Goal: Information Seeking & Learning: Learn about a topic

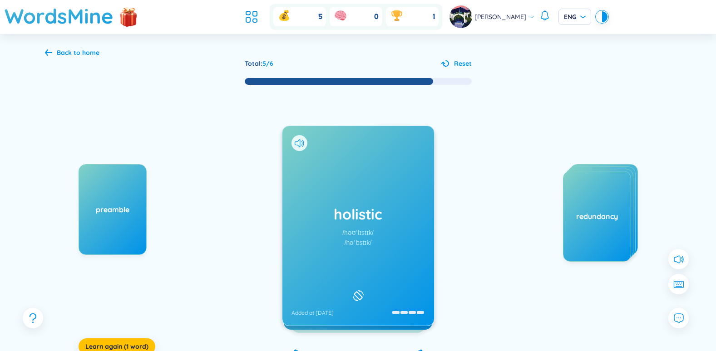
scroll to position [65, 0]
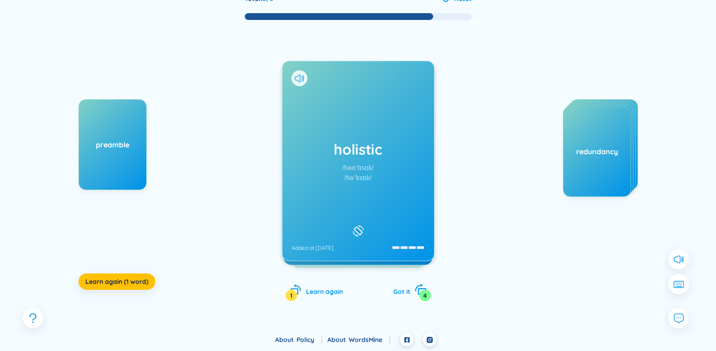
click at [422, 298] on div "4" at bounding box center [424, 295] width 11 height 11
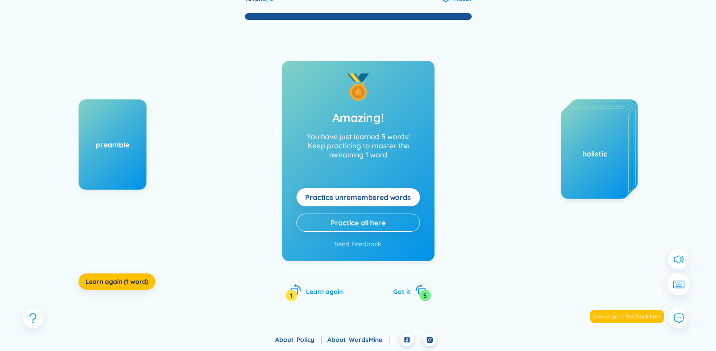
click at [678, 290] on button at bounding box center [678, 284] width 23 height 23
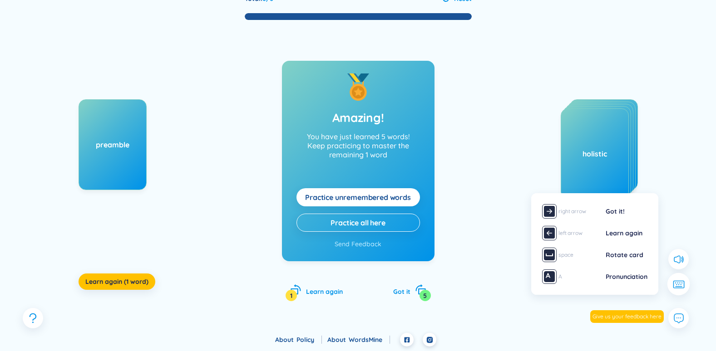
click at [679, 288] on icon at bounding box center [678, 285] width 11 height 8
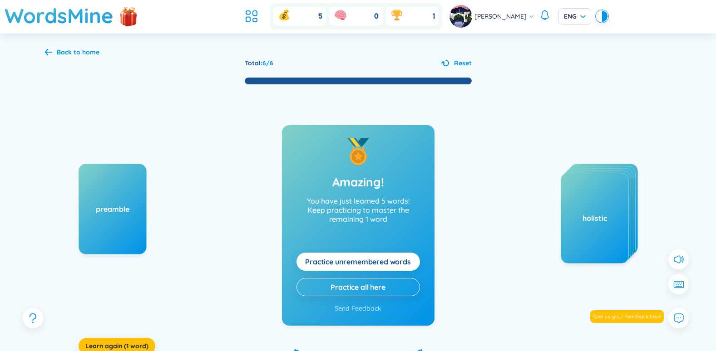
scroll to position [0, 0]
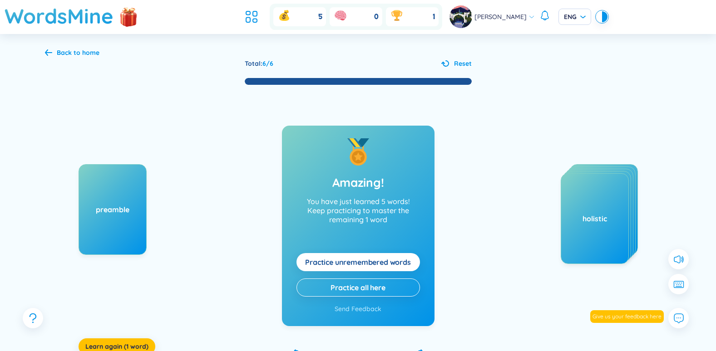
click at [81, 52] on div "Back to home" at bounding box center [78, 53] width 43 height 10
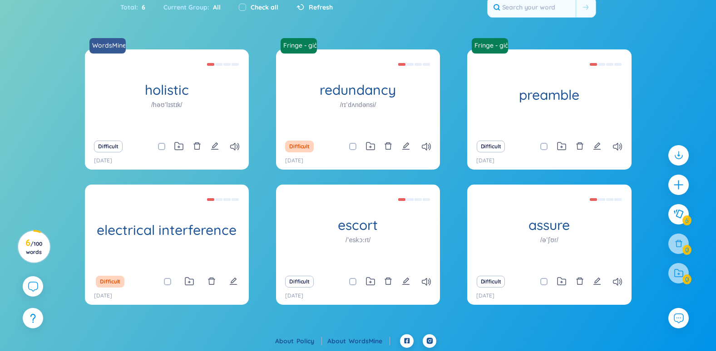
scroll to position [52, 0]
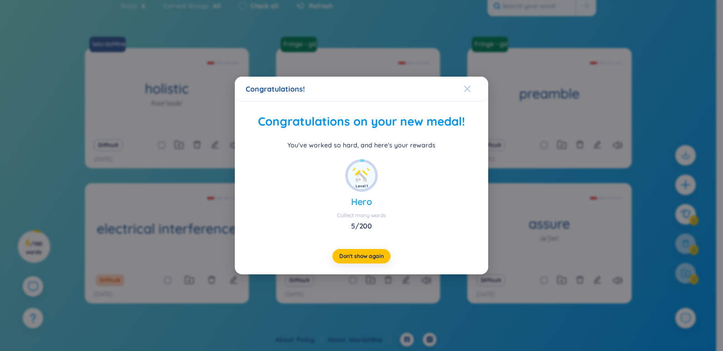
click at [470, 86] on icon "Close" at bounding box center [466, 88] width 7 height 7
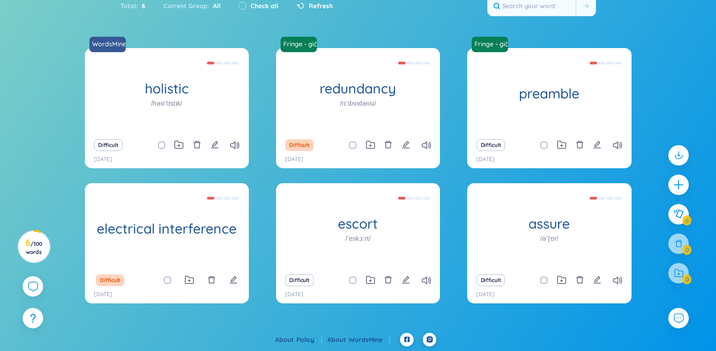
click at [192, 147] on div "Difficult" at bounding box center [166, 145] width 155 height 13
click at [199, 141] on icon "delete" at bounding box center [197, 145] width 8 height 8
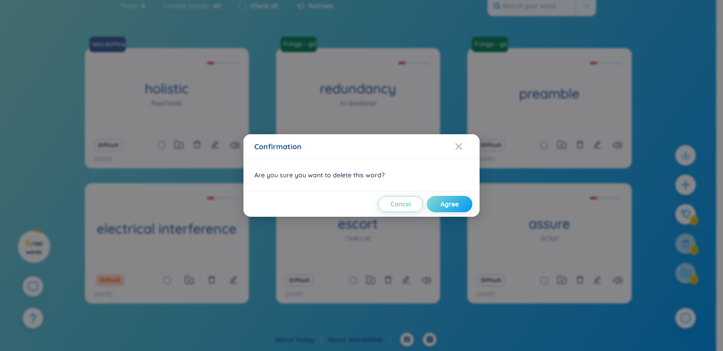
click at [444, 200] on span "Agree" at bounding box center [449, 204] width 18 height 9
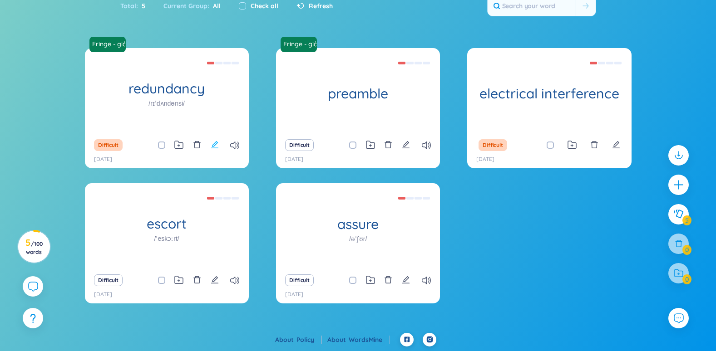
click at [216, 144] on icon "edit" at bounding box center [214, 144] width 7 height 7
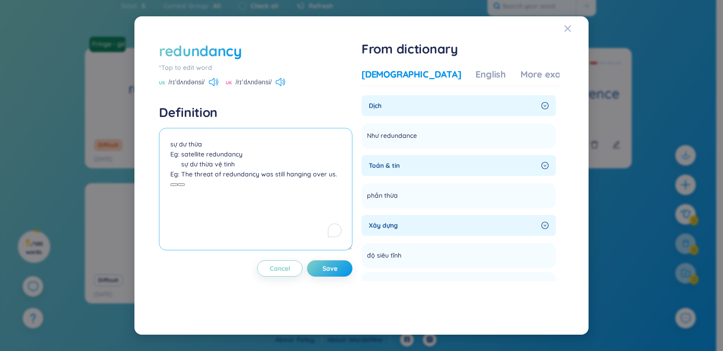
drag, startPoint x: 347, startPoint y: 175, endPoint x: 153, endPoint y: 156, distance: 194.3
click at [153, 156] on div "redundancy *Tap to edit word US /rɪˈdʌndənsi/ UK /rɪˈdʌndənsi/ Definition sự dư…" at bounding box center [361, 175] width 432 height 297
paste textarea "That's not redundancy, that's accountability"
click at [172, 156] on textarea "sự dư thừa That's not redundancy, that's accountability." at bounding box center [255, 189] width 193 height 123
click at [171, 154] on textarea "sự dư thừa That's not redundancy, that's accountability." at bounding box center [255, 189] width 193 height 123
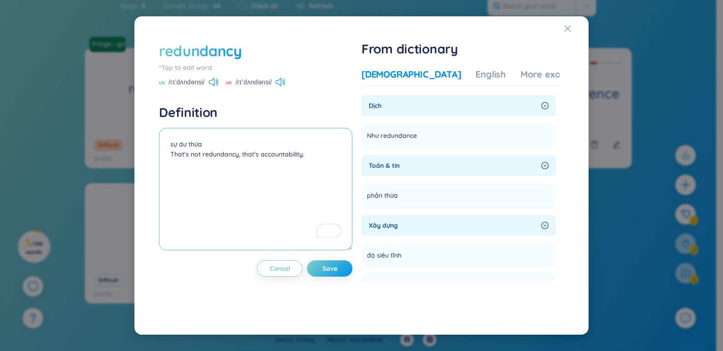
click at [209, 146] on textarea "sự dư thừa That's not redundancy, that's accountability." at bounding box center [255, 189] width 193 height 123
click at [282, 183] on textarea "sự dư thừa Đoạn thoại trong phim: -That's not redundancy, that's accountability…" at bounding box center [255, 189] width 193 height 123
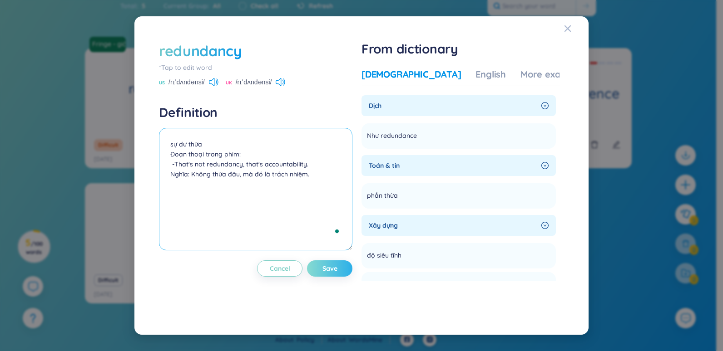
type textarea "sự dư thừa Đoạn thoại trong phim: -That's not redundancy, that's accountability…"
click at [340, 268] on button "Save" at bounding box center [329, 269] width 45 height 16
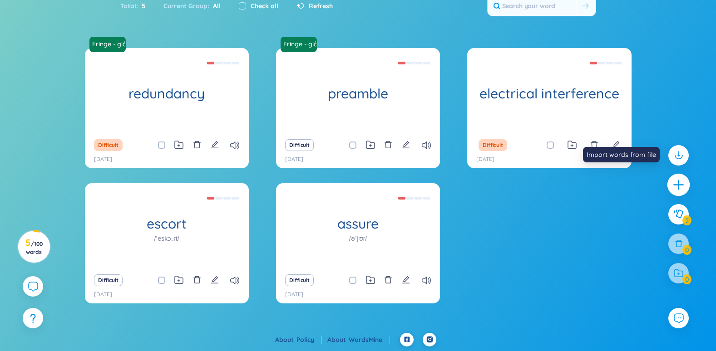
click at [679, 177] on div at bounding box center [678, 184] width 23 height 23
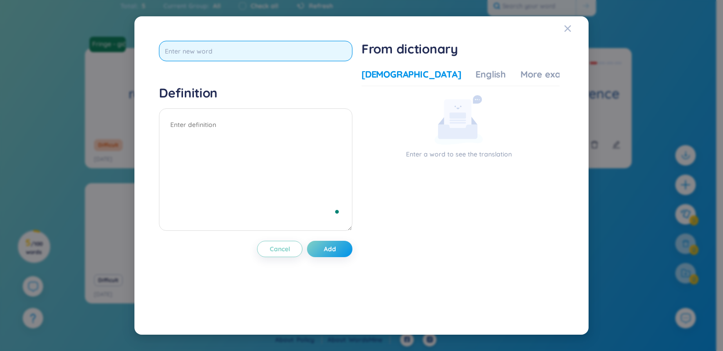
click at [266, 54] on input "text" at bounding box center [255, 51] width 193 height 20
type input "accountability"
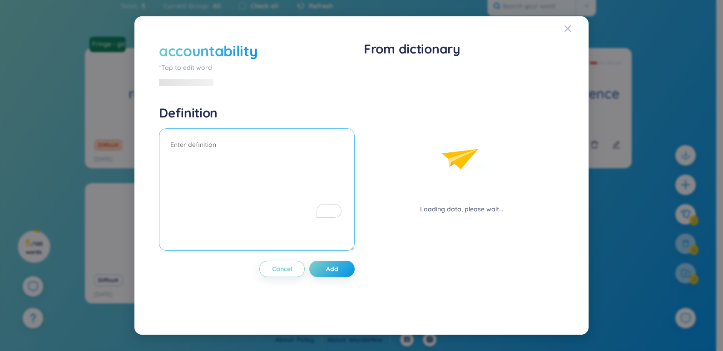
click at [230, 138] on textarea "To enrich screen reader interactions, please activate Accessibility in Grammarl…" at bounding box center [257, 189] width 196 height 123
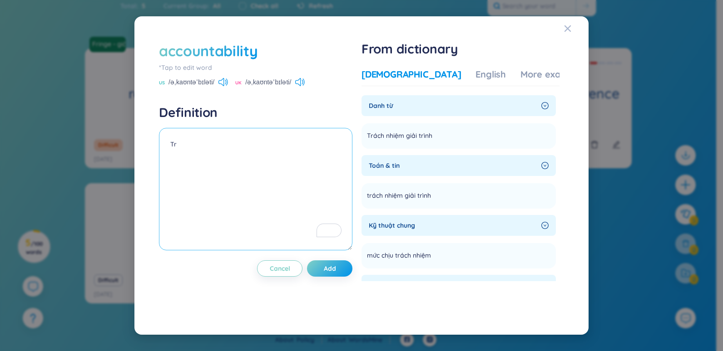
type textarea "T"
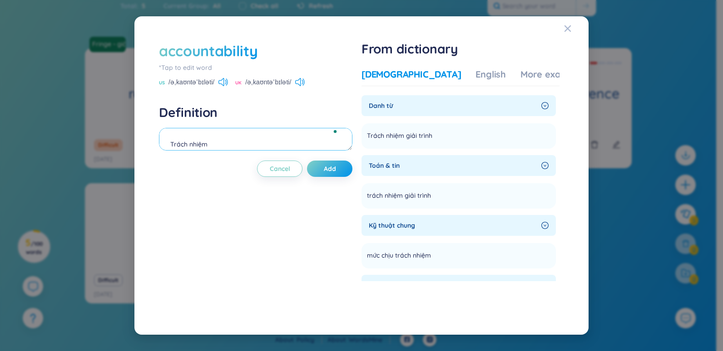
scroll to position [9, 0]
type textarea "Trách nhiệm"
click at [575, 30] on span "Close" at bounding box center [576, 28] width 25 height 25
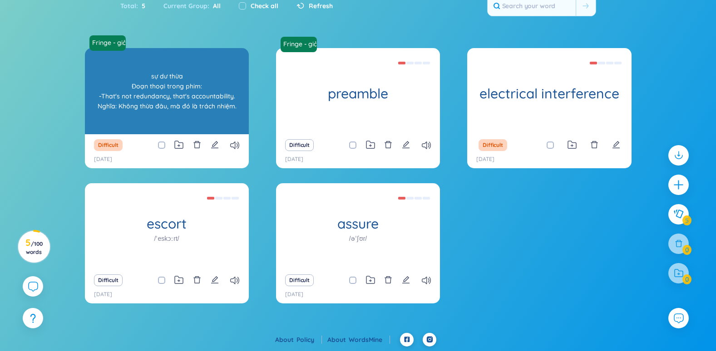
drag, startPoint x: 131, startPoint y: 85, endPoint x: 242, endPoint y: 106, distance: 113.1
click at [242, 106] on div "sự dư thừa Đoạn thoại trong phim: -That's not redundancy, that's accountability…" at bounding box center [166, 91] width 155 height 82
copy div "Đoạn thoại trong phim: -That's not redundancy, that's accountability. Nghĩa: Kh…"
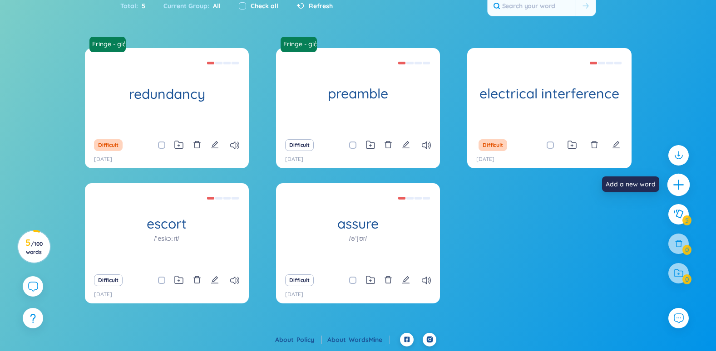
click at [679, 182] on icon "plus" at bounding box center [678, 184] width 13 height 13
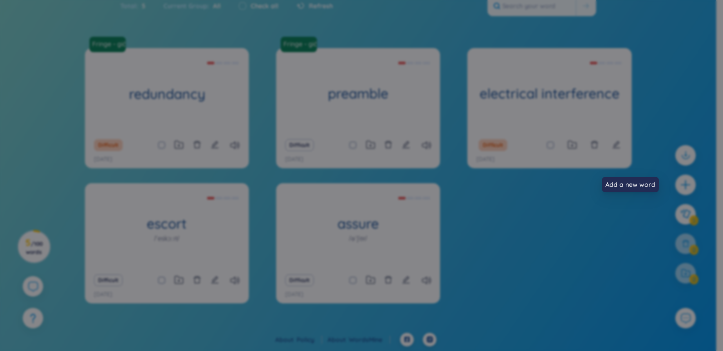
scroll to position [0, 0]
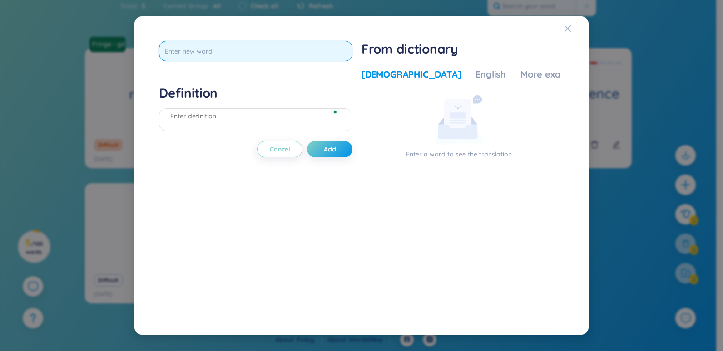
click at [248, 53] on input "text" at bounding box center [255, 51] width 193 height 20
type input "accountability"
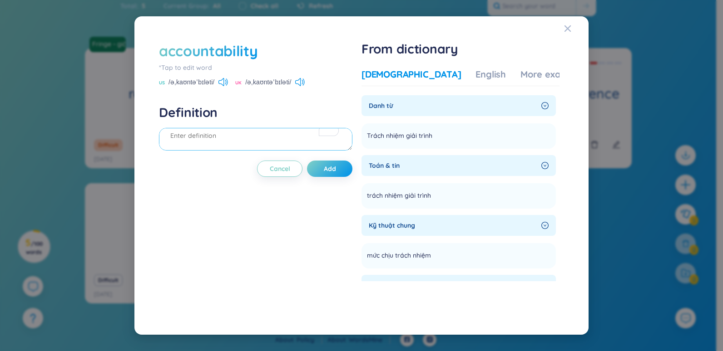
click at [227, 133] on textarea "To enrich screen reader interactions, please activate Accessibility in Grammarl…" at bounding box center [255, 139] width 193 height 23
click at [207, 129] on textarea "To enrich screen reader interactions, please activate Accessibility in Grammarl…" at bounding box center [255, 139] width 193 height 23
paste textarea "Đoạn thoại trong phim: -That's not redundancy, that's accountability. Nghĩa: Kh…"
click at [283, 136] on textarea "Đoạn thoại trong phim: -That's not redundancy, that's accountability. Nghĩa: Kh…" at bounding box center [255, 139] width 193 height 23
click at [202, 133] on textarea "Đoạn thoại trong phim: -That's not redundancy, that's accountability. Nghĩa: Kh…" at bounding box center [255, 139] width 193 height 23
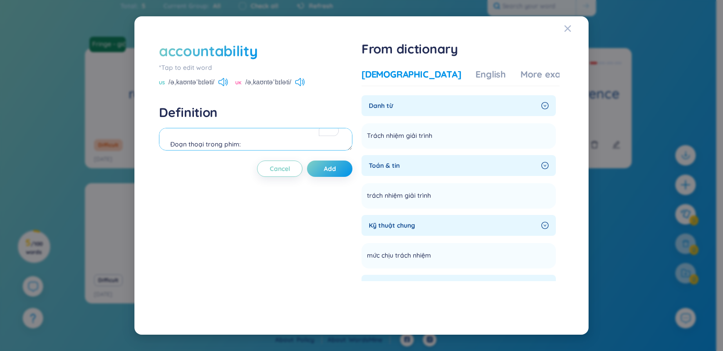
click at [167, 135] on textarea "Đoạn thoại trong phim: -That's not redundancy, that's accountability. Nghĩa: Kh…" at bounding box center [255, 139] width 193 height 23
click at [168, 133] on textarea "Đoạn thoại trong phim: -That's not redundancy, that's accountability. Nghĩa: Kh…" at bounding box center [255, 139] width 193 height 23
type textarea "Trách nhiệm Đoạn thoại trong phim: -That's not redundancy, that's accountabilit…"
click at [322, 168] on button "Add" at bounding box center [329, 169] width 45 height 16
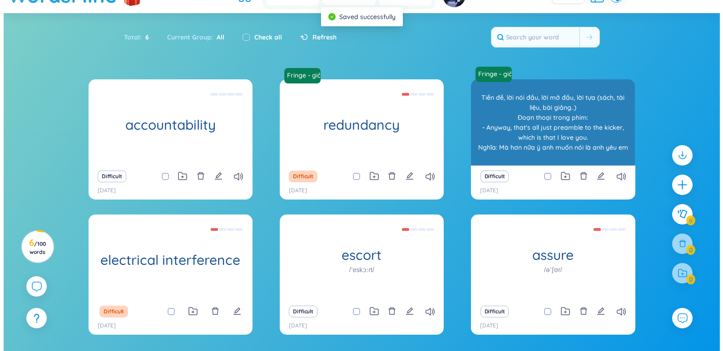
scroll to position [0, 0]
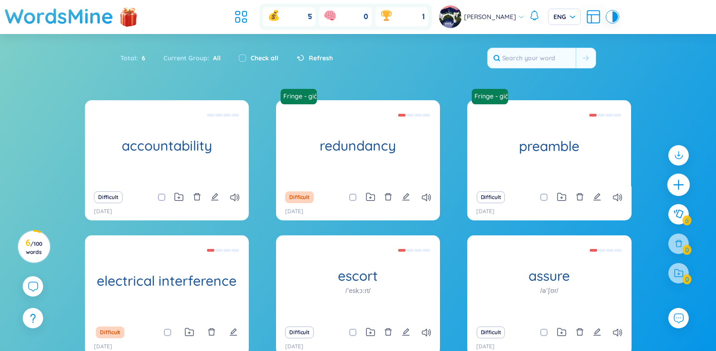
click at [676, 182] on icon "plus" at bounding box center [678, 184] width 13 height 13
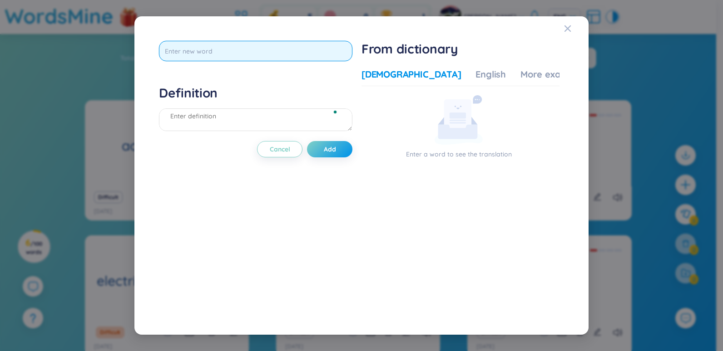
click at [227, 43] on input "text" at bounding box center [255, 51] width 193 height 20
paste input "terrorism"
type input "terrorism"
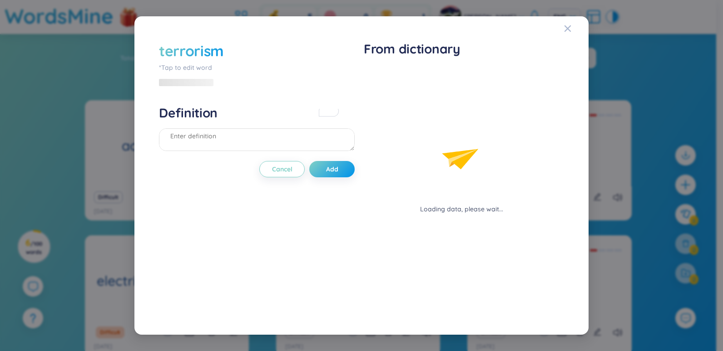
click at [246, 76] on div "terrorism *Tap to edit word Definition Cancel Add" at bounding box center [257, 176] width 196 height 270
click at [239, 138] on textarea "To enrich screen reader interactions, please activate Accessibility in Grammarl…" at bounding box center [257, 139] width 196 height 23
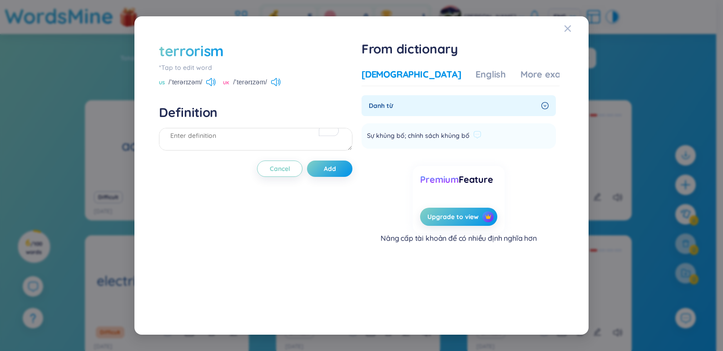
click at [444, 138] on span "Sự khủng bố; chính sách khủng bố" at bounding box center [418, 136] width 103 height 11
copy li "Sự khủng bố; chính sách khủng bố Add"
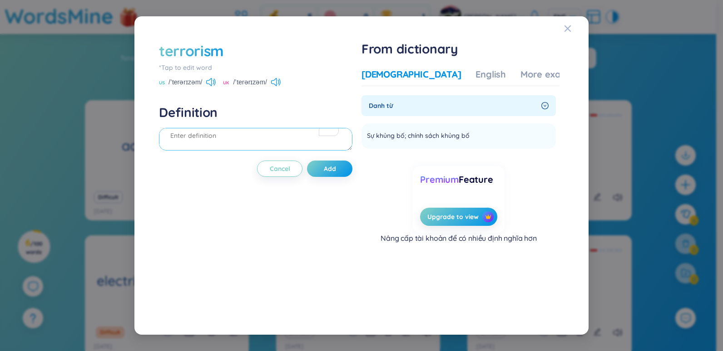
click at [241, 139] on textarea "To enrich screen reader interactions, please activate Accessibility in Grammarl…" at bounding box center [255, 139] width 193 height 23
paste textarea "Sự khủng bố; chính sách khủng bố"
paste textarea "- What kind of terrorism is this? - Who says it's terrorism?"
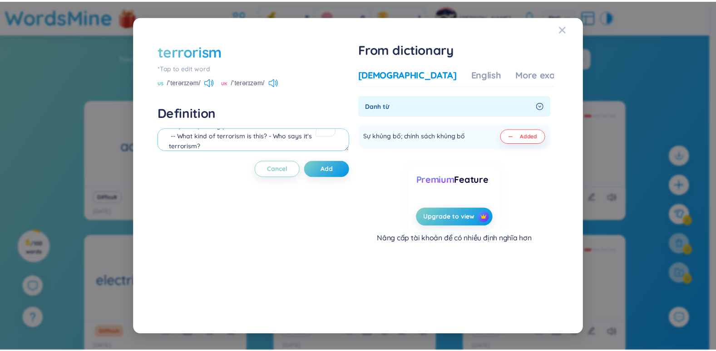
scroll to position [39, 0]
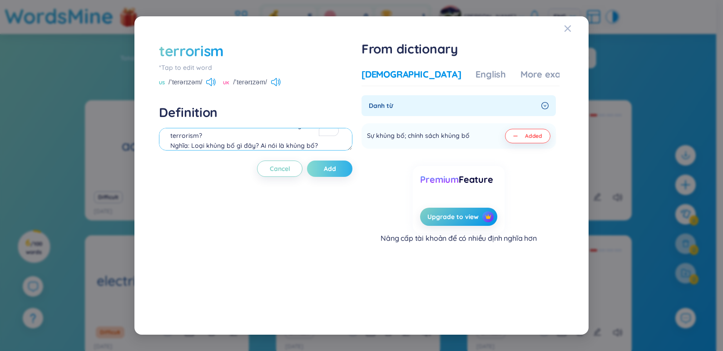
type textarea "Sự khủng bố; chính sách khủng bố Đoạn thoại trong phim: -- What kind of terrori…"
click at [333, 172] on span "Add" at bounding box center [330, 168] width 12 height 9
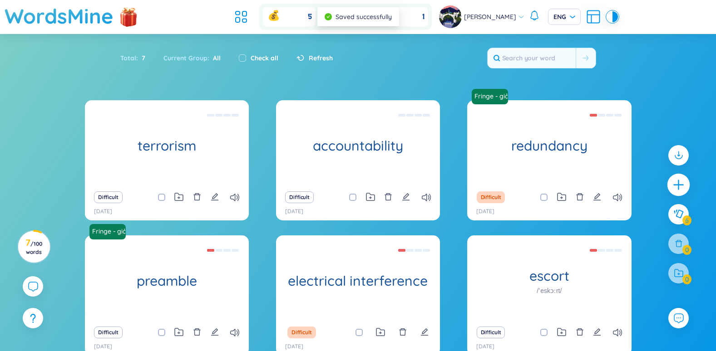
click at [675, 179] on icon "plus" at bounding box center [678, 184] width 13 height 13
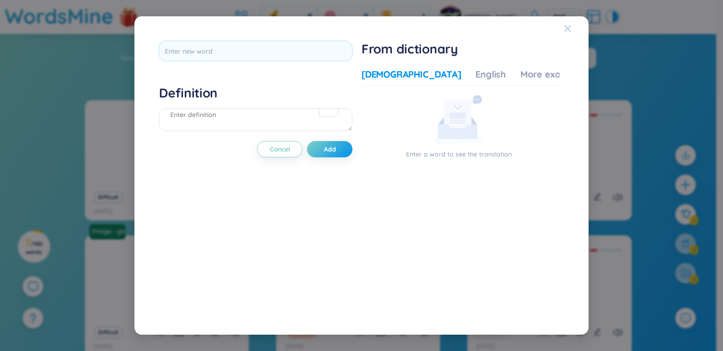
click at [566, 31] on icon "Close" at bounding box center [567, 28] width 7 height 7
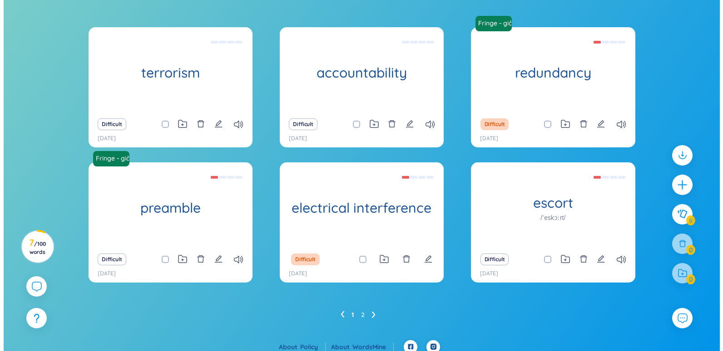
scroll to position [80, 0]
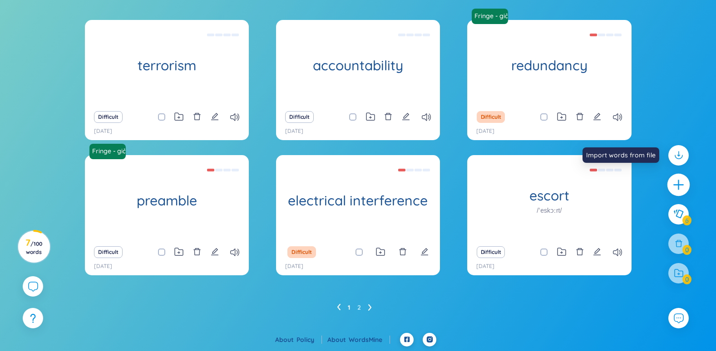
click at [676, 185] on icon "plus" at bounding box center [678, 184] width 10 height 1
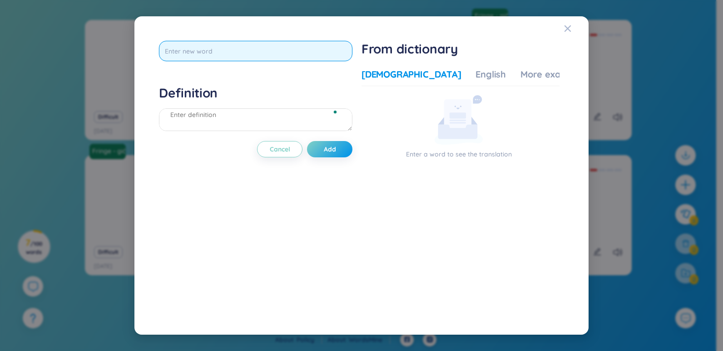
click at [240, 53] on input "text" at bounding box center [255, 51] width 193 height 20
paste input "deliberately"
type input "deliberately"
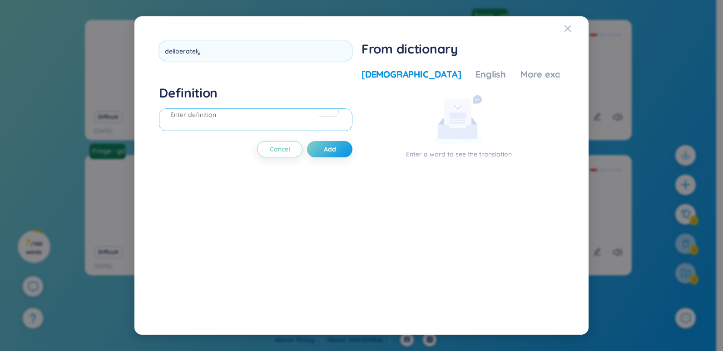
click at [245, 114] on div "Definition" at bounding box center [255, 109] width 193 height 49
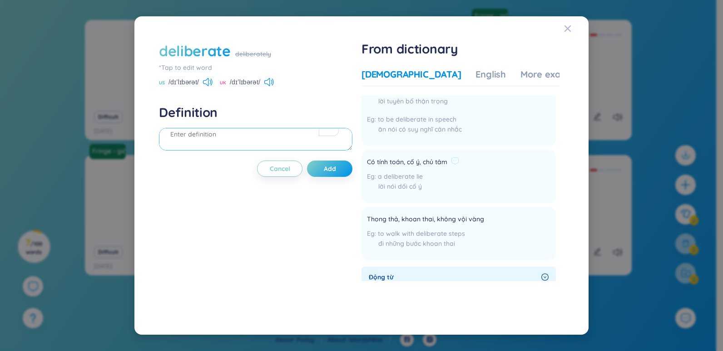
scroll to position [0, 0]
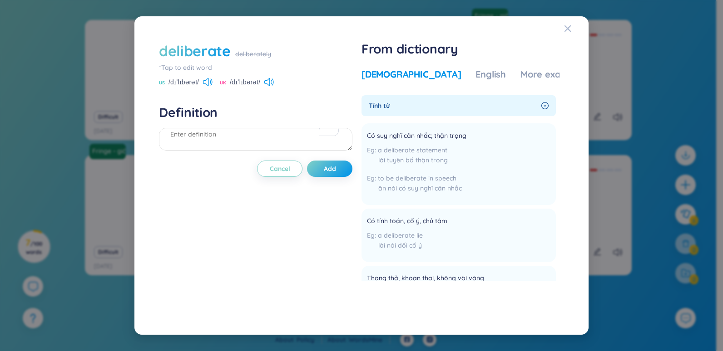
click at [242, 54] on div "deliberately" at bounding box center [253, 54] width 36 height 10
click at [263, 60] on div "deliberate deliberately" at bounding box center [255, 51] width 193 height 20
click at [212, 49] on div "deliberate" at bounding box center [195, 51] width 72 height 20
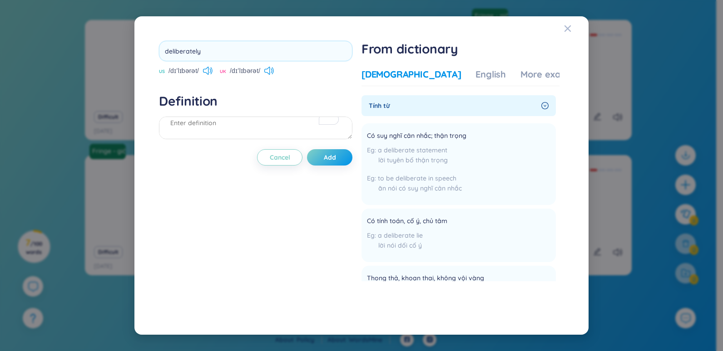
type input "deliberately"
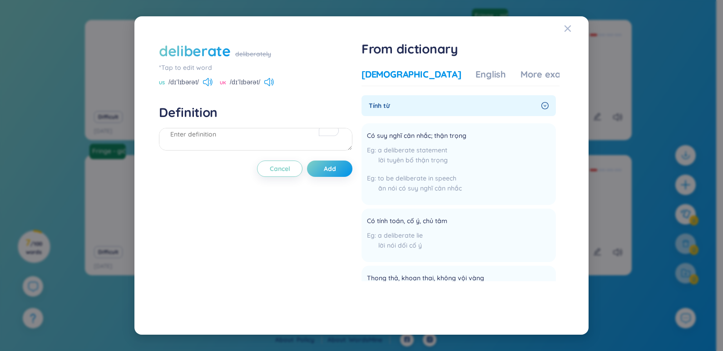
click at [261, 48] on div "deliberate deliberately" at bounding box center [255, 51] width 193 height 20
click at [245, 50] on div "deliberately" at bounding box center [253, 54] width 36 height 10
click at [206, 66] on div "*Tap to edit word" at bounding box center [255, 68] width 193 height 10
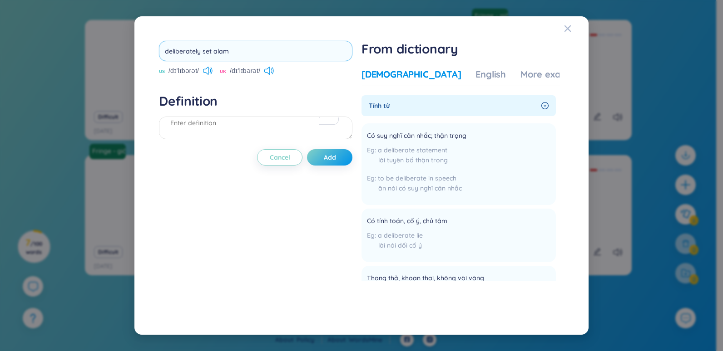
type input "deliberately set alam"
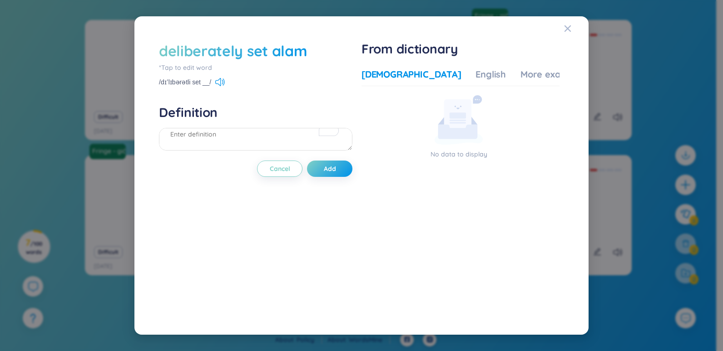
click at [207, 67] on div "*Tap to edit word" at bounding box center [255, 68] width 193 height 10
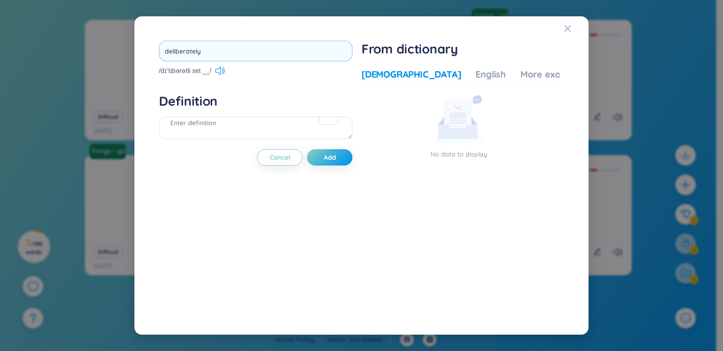
type input "deliberately"
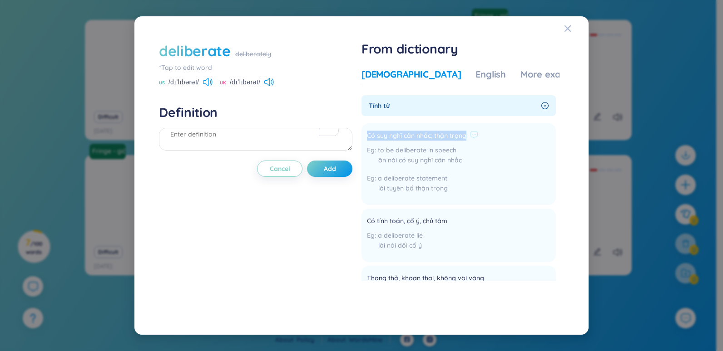
drag, startPoint x: 468, startPoint y: 138, endPoint x: 366, endPoint y: 138, distance: 102.1
click at [366, 138] on li "Có suy nghĩ cân nhắc; thận trọng to be deliberate in speech ăn nói có suy nghĩ …" at bounding box center [458, 164] width 194 height 82
copy span "Có suy nghĩ cân nhắc; thận trọng"
click at [237, 132] on textarea "To enrich screen reader interactions, please activate Accessibility in Grammarl…" at bounding box center [255, 139] width 193 height 23
paste textarea "Có suy nghĩ cân nhắc; thận trọng"
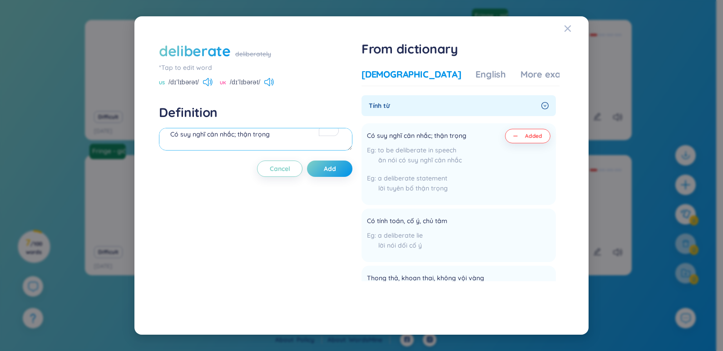
click at [301, 136] on textarea "Có suy nghĩ cân nhắc; thận trọng" at bounding box center [255, 139] width 193 height 23
type textarea "Có suy nghĩ cân nhắc; thận trọng"
click at [211, 53] on div "deliberate" at bounding box center [195, 51] width 72 height 20
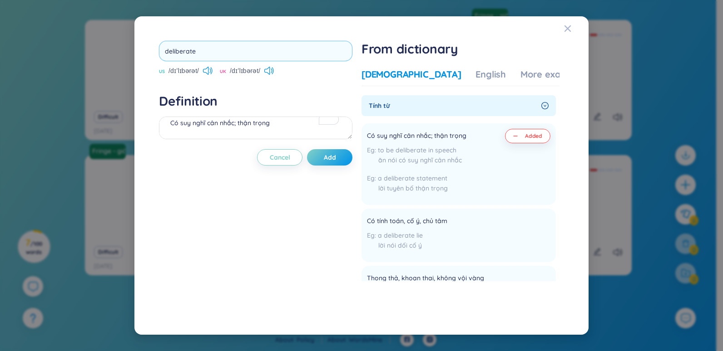
click at [222, 52] on input "deliberate" at bounding box center [255, 51] width 193 height 20
type input "ablaze"
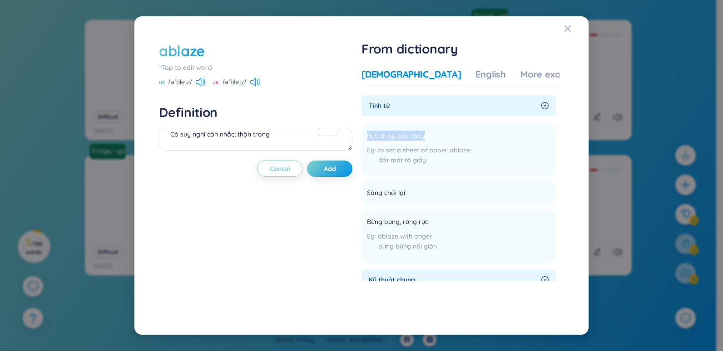
drag, startPoint x: 427, startPoint y: 138, endPoint x: 363, endPoint y: 139, distance: 63.5
click at [363, 139] on div "ablaze *Tap to edit word US /əˈbleɪz/ UK /əˈbleɪz/ Definition Có suy nghĩ cân n…" at bounding box center [361, 175] width 414 height 279
copy span "Rực cháy, bốc cháy"
click at [281, 139] on textarea "Có suy nghĩ cân nhắc; thận trọng" at bounding box center [255, 139] width 193 height 23
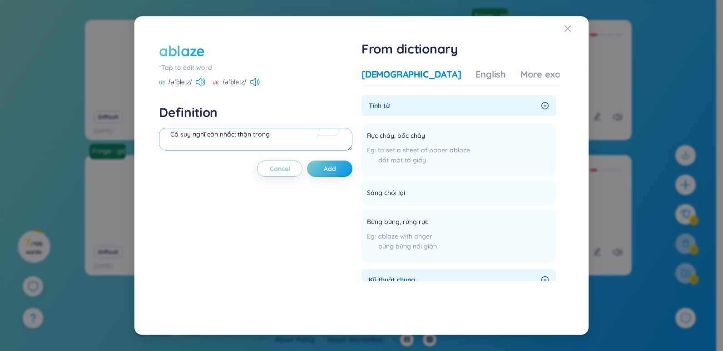
click at [281, 139] on textarea "Có suy nghĩ cân nhắc; thận trọng" at bounding box center [255, 139] width 193 height 23
paste textarea "Rực cháy, bốc cháy"
click at [171, 147] on textarea "Rực cháy, bốc cháy Đoạn thoại trong phim: -" at bounding box center [255, 139] width 193 height 23
click at [176, 147] on textarea "Rực cháy, bốc cháy Đoạn thoại trong phim: -" at bounding box center [255, 139] width 193 height 23
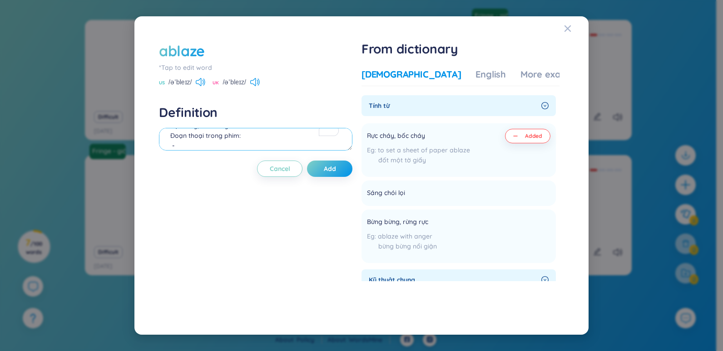
paste textarea "Sources tell us the plane was deliberately set ablaze..."
paste textarea "Các nguồn tin cho biết chiếc máy bay đã bị cố tình đốt cháy..."
type textarea "Rực cháy, bốc cháy Đoạn thoại trong phim: -Sources tell us the plane was delibe…"
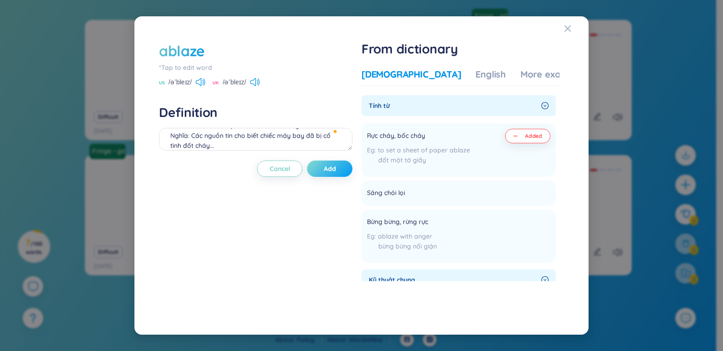
click at [343, 167] on button "Add" at bounding box center [329, 169] width 45 height 16
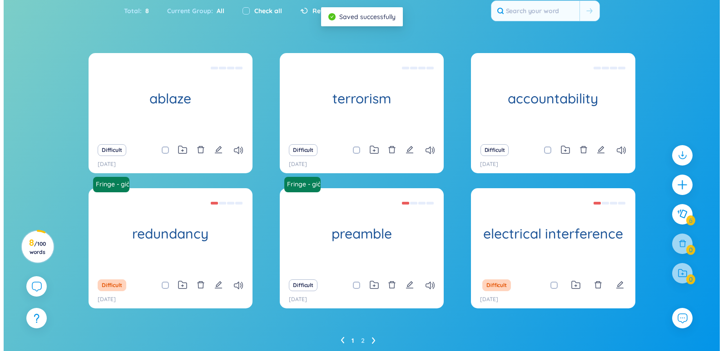
scroll to position [0, 0]
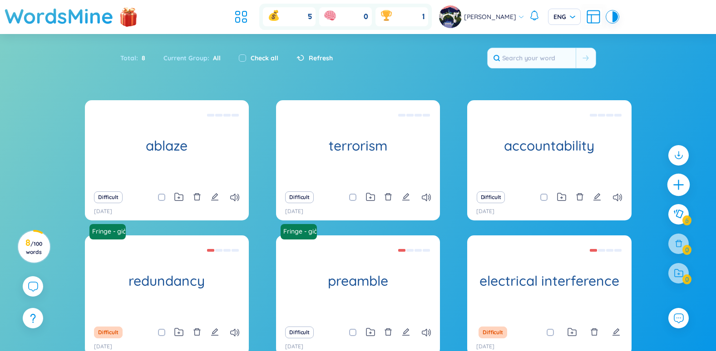
click at [679, 179] on icon "plus" at bounding box center [678, 184] width 13 height 13
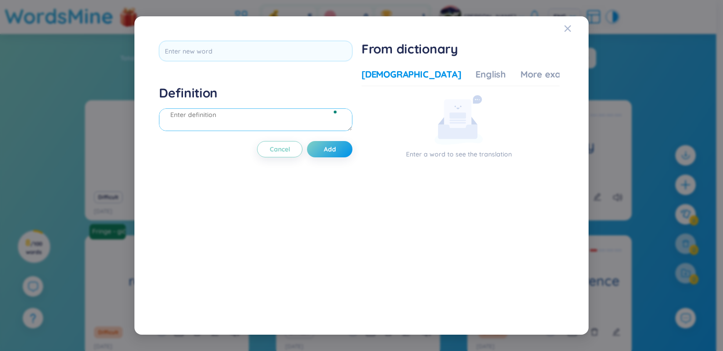
click at [256, 115] on textarea "To enrich screen reader interactions, please activate Accessibility in Grammarl…" at bounding box center [255, 119] width 193 height 23
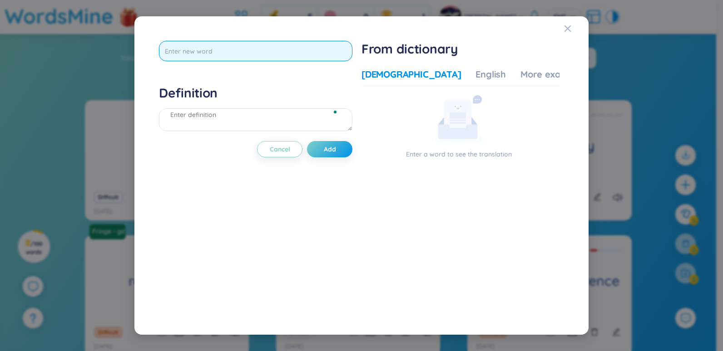
click at [255, 45] on input "text" at bounding box center [255, 51] width 193 height 20
click at [216, 51] on input "text" at bounding box center [255, 51] width 193 height 20
paste input "speculation"
type input "speculation"
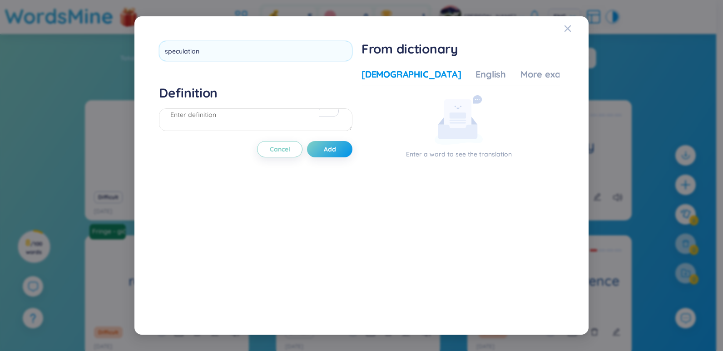
click at [257, 96] on div "speculation Definition Cancel Add" at bounding box center [255, 176] width 193 height 270
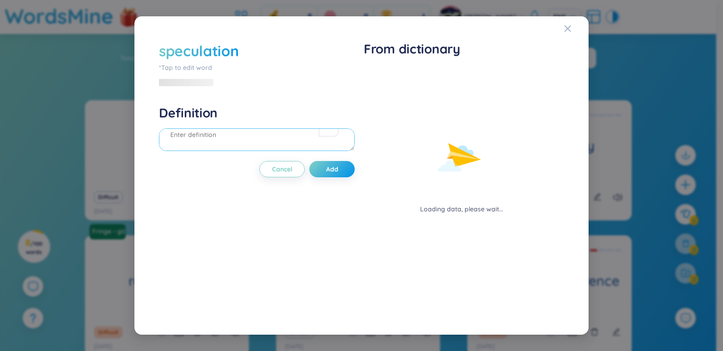
click at [230, 135] on textarea "To enrich screen reader interactions, please activate Accessibility in Grammarl…" at bounding box center [257, 139] width 196 height 23
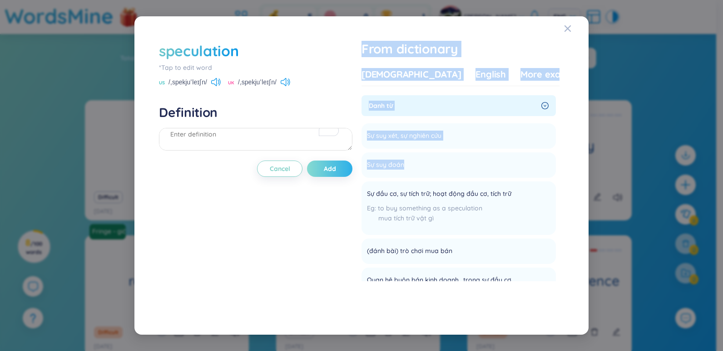
drag, startPoint x: 405, startPoint y: 165, endPoint x: 349, endPoint y: 169, distance: 56.4
click at [349, 169] on div "speculation *Tap to edit word US /ˌspekjuˈleɪʃn/ UK /ˌspekjuˈleɪʃn/ Definition …" at bounding box center [361, 175] width 414 height 279
click at [381, 165] on span "Sự suy đoán" at bounding box center [385, 165] width 37 height 11
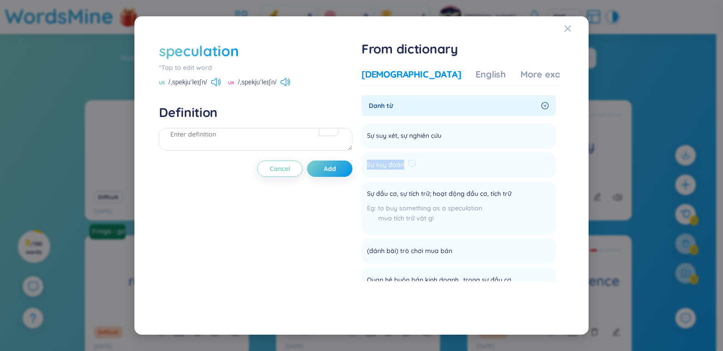
drag, startPoint x: 370, startPoint y: 166, endPoint x: 407, endPoint y: 167, distance: 36.3
click at [407, 167] on div "Sự suy đoán" at bounding box center [391, 165] width 49 height 11
copy span "Sự suy đoán"
click at [231, 138] on textarea "To enrich screen reader interactions, please activate Accessibility in Grammarl…" at bounding box center [255, 139] width 193 height 23
paste textarea "Sự suy đoán"
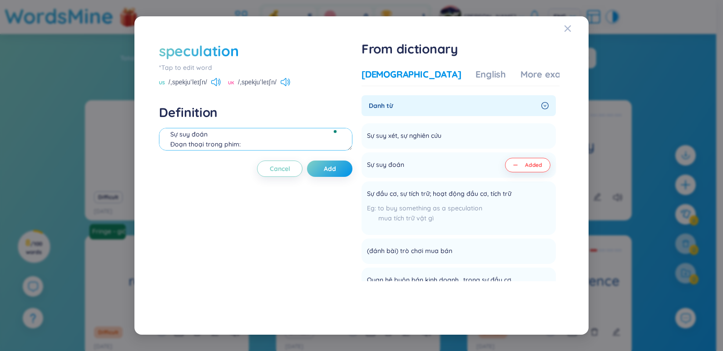
scroll to position [19, 0]
paste textarea "...leading to speculation of hazardous..."
click at [317, 143] on textarea "Sự suy đoán Đoạn thoại trong phim: -...leading to speculation of hazardous..." at bounding box center [255, 139] width 193 height 23
click at [231, 138] on textarea "Sự suy đoán Đoạn thoại trong phim: -...leading to speculation of hazardous... N…" at bounding box center [255, 139] width 193 height 23
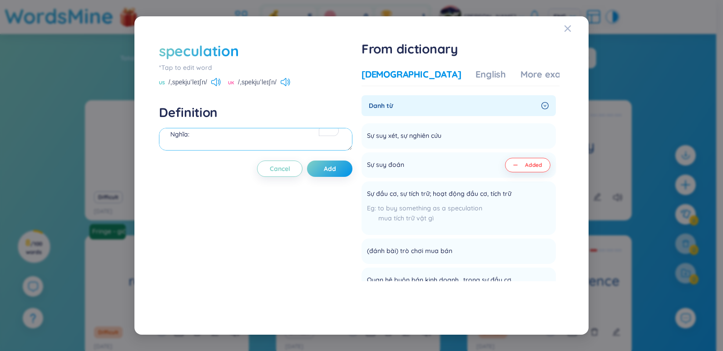
paste textarea "..dẫn đến suy đoán về sự nguy hiểm..."
click at [262, 138] on textarea "Sự suy đoán Đoạn thoại trong phim: -...leading to speculation of hazardous... N…" at bounding box center [255, 139] width 193 height 23
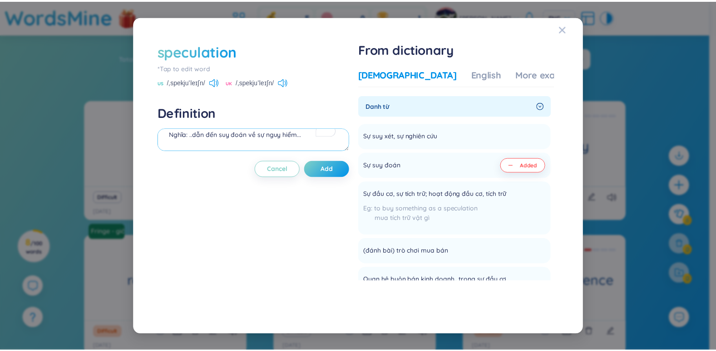
scroll to position [36, 0]
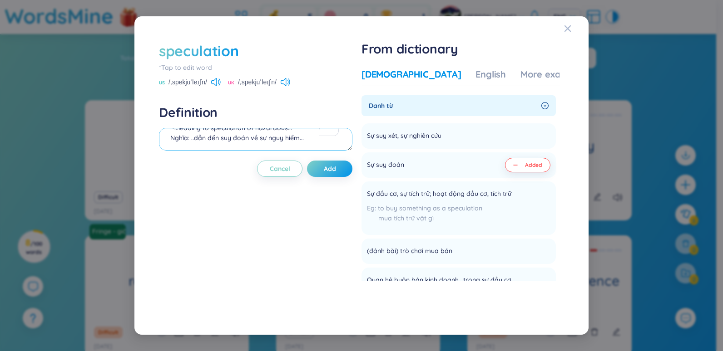
drag, startPoint x: 260, startPoint y: 137, endPoint x: 306, endPoint y: 142, distance: 46.6
click at [306, 142] on textarea "Sự suy đoán Đoạn thoại trong phim: -...leading to speculation of hazardous... N…" at bounding box center [255, 139] width 193 height 23
type textarea "Sự suy đoán Đoạn thoại trong phim: -...leading to speculation of hazardous... N…"
click at [334, 167] on span "Add" at bounding box center [330, 168] width 12 height 9
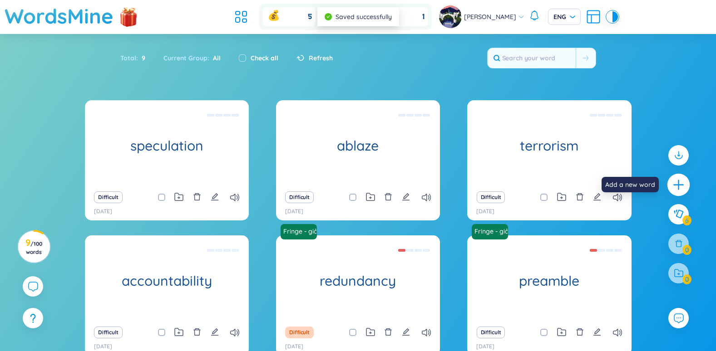
click at [677, 184] on icon "plus" at bounding box center [678, 184] width 13 height 13
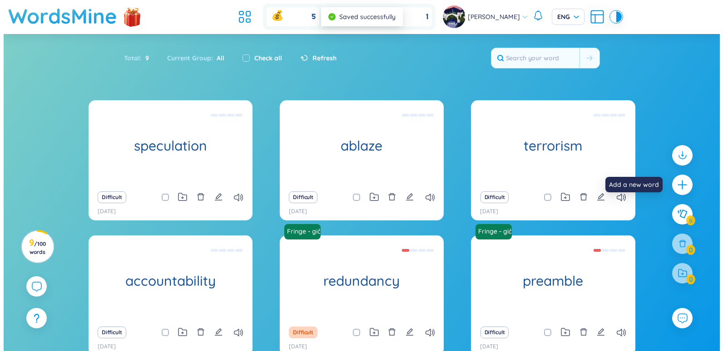
scroll to position [10, 0]
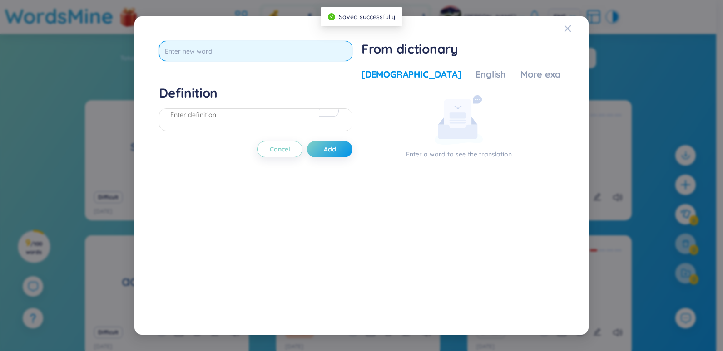
click at [232, 56] on input "text" at bounding box center [255, 51] width 193 height 20
click at [274, 59] on input "text" at bounding box center [255, 51] width 193 height 20
paste input "hazardous"
type input "hazardous"
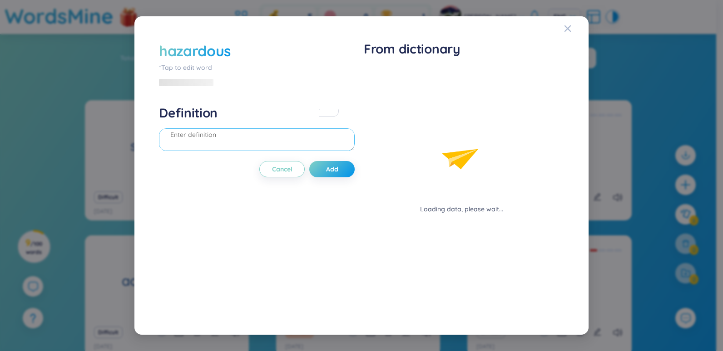
click at [251, 111] on div "Definition" at bounding box center [257, 129] width 196 height 49
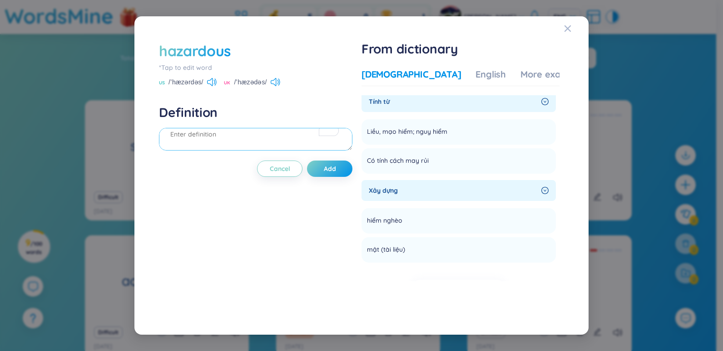
scroll to position [0, 0]
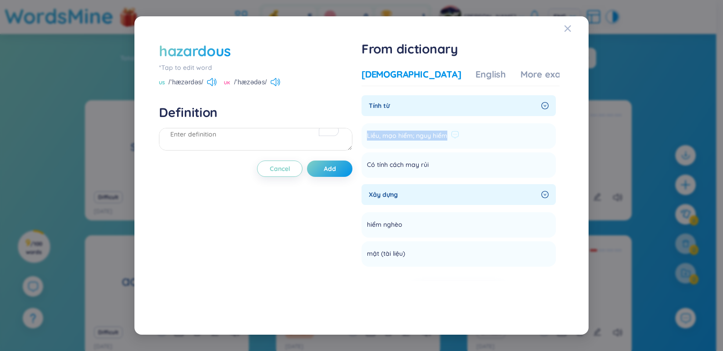
drag, startPoint x: 370, startPoint y: 137, endPoint x: 447, endPoint y: 141, distance: 77.3
click at [447, 141] on span "Liều, mạo hiểm; nguy hiểm" at bounding box center [407, 136] width 80 height 11
copy span "Liều, mạo hiểm; nguy hiểm"
click at [272, 125] on div "Definition" at bounding box center [255, 128] width 193 height 49
click at [264, 132] on textarea "To enrich screen reader interactions, please activate Accessibility in Grammarl…" at bounding box center [255, 139] width 193 height 23
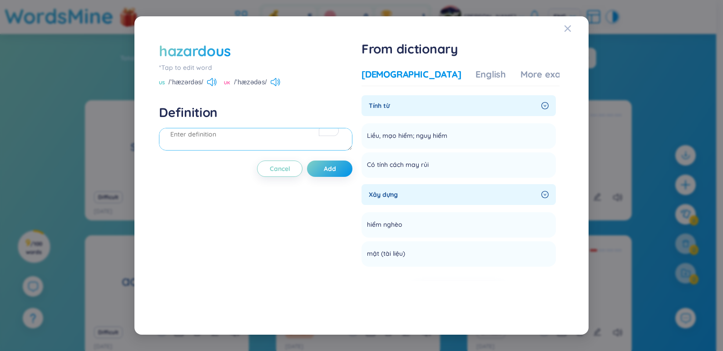
paste textarea "Liều, mạo hiểm; nguy hiểm"
click at [277, 138] on textarea "Liều, mạo hiểm; nguy hiểm" at bounding box center [255, 139] width 193 height 23
paste textarea "...leading to speculation of hazardous..."
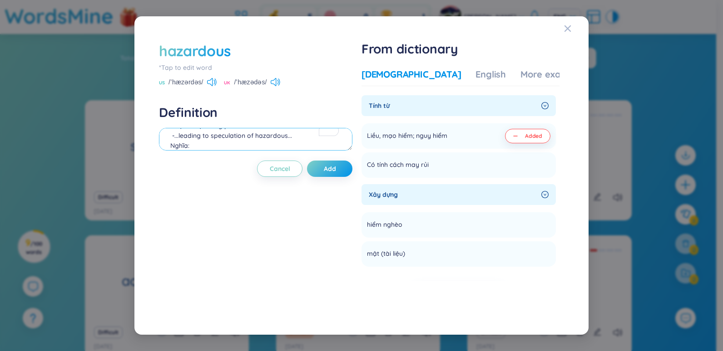
paste textarea "...dẫn đến suy đoán về sự nguy hiểm..."
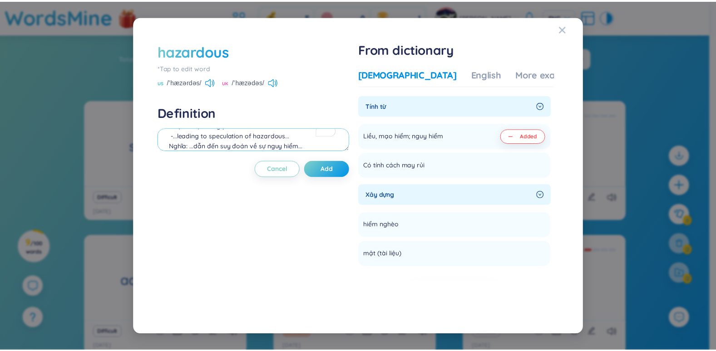
scroll to position [40, 0]
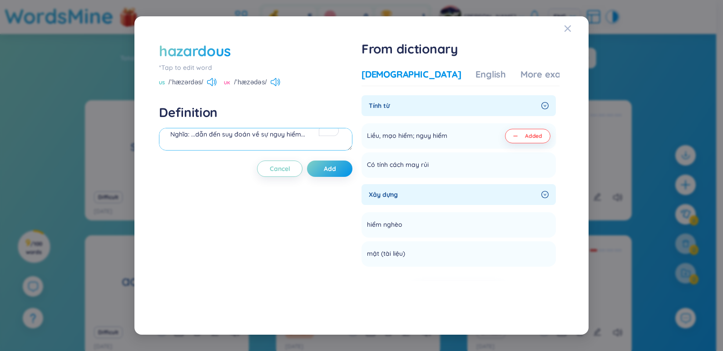
drag, startPoint x: 262, startPoint y: 149, endPoint x: 301, endPoint y: 143, distance: 39.0
click at [301, 143] on textarea "Liều, mạo hiểm; nguy hiểm Đoạn thoại trong phim: -...leading to speculation of …" at bounding box center [255, 139] width 193 height 23
type textarea "Liều, mạo hiểm; nguy hiểm Đoạn thoại trong phim: -...leading to speculation of …"
click at [336, 165] on span "Add" at bounding box center [330, 168] width 12 height 9
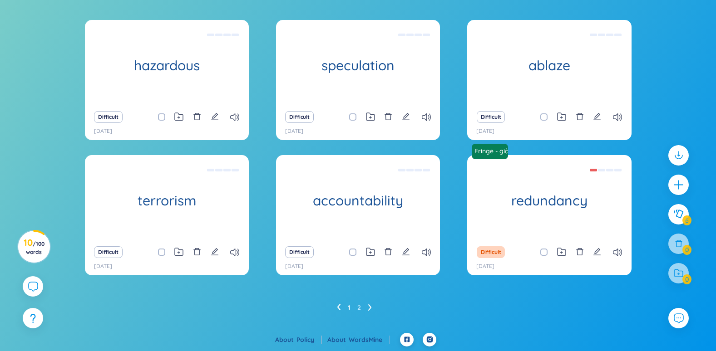
scroll to position [0, 0]
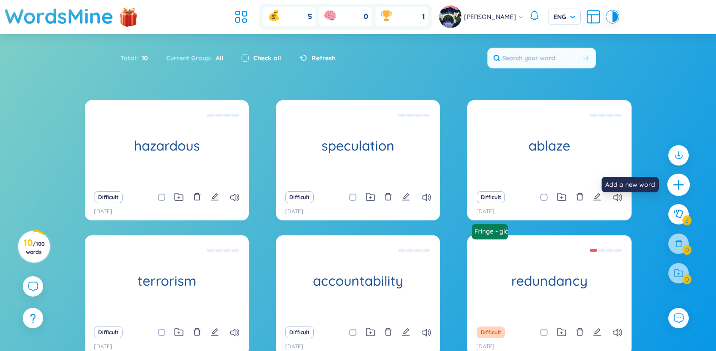
click at [675, 183] on icon "plus" at bounding box center [678, 184] width 13 height 13
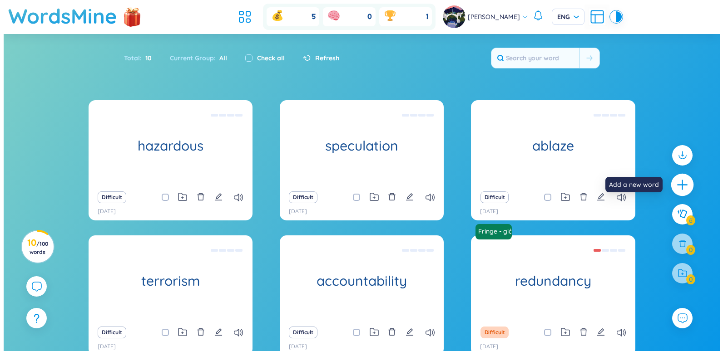
scroll to position [10, 0]
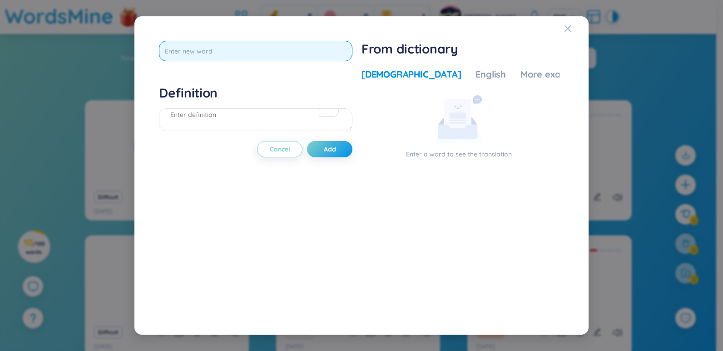
click at [246, 48] on input "text" at bounding box center [255, 51] width 193 height 20
paste input "...dẫn đến suy đoán về sự nguy hiểm..."
type input "...dẫn đến suy đoán về sự nguy hiểm..."
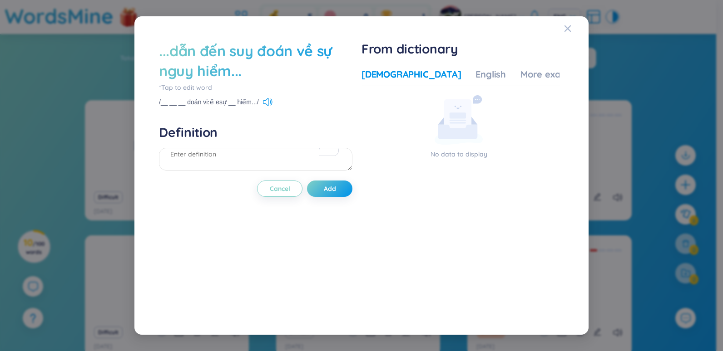
click at [269, 69] on div "...dẫn đến suy đoán về sự nguy hiểm..." at bounding box center [255, 61] width 193 height 40
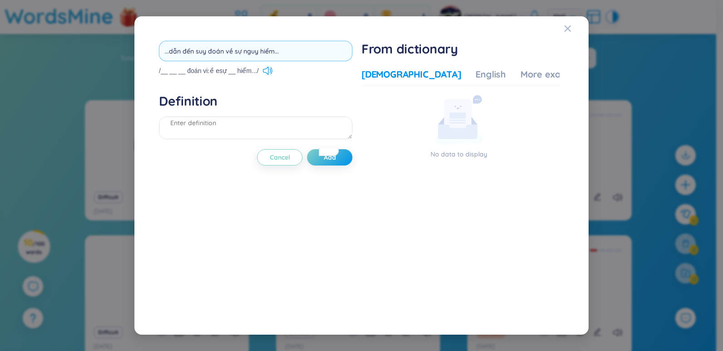
click at [244, 45] on input "...dẫn đến suy đoán về sự nguy hiểm..." at bounding box center [255, 51] width 193 height 20
type input "terminal"
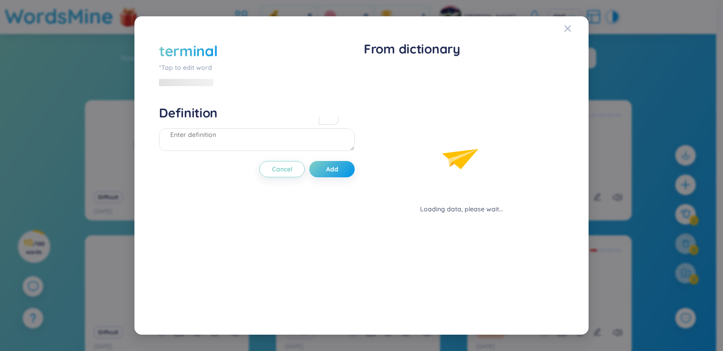
click at [290, 91] on div "terminal *Tap to edit word Definition Cancel Add" at bounding box center [257, 176] width 196 height 270
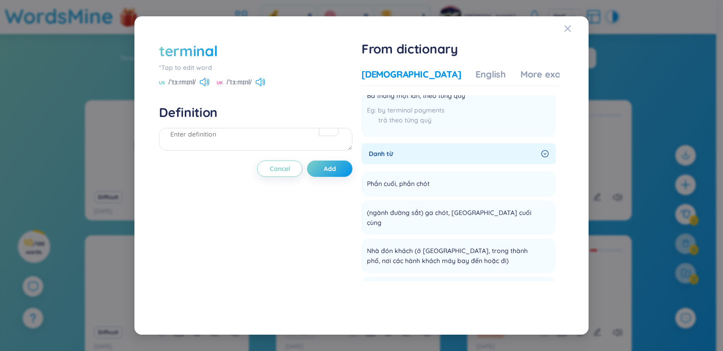
scroll to position [318, 0]
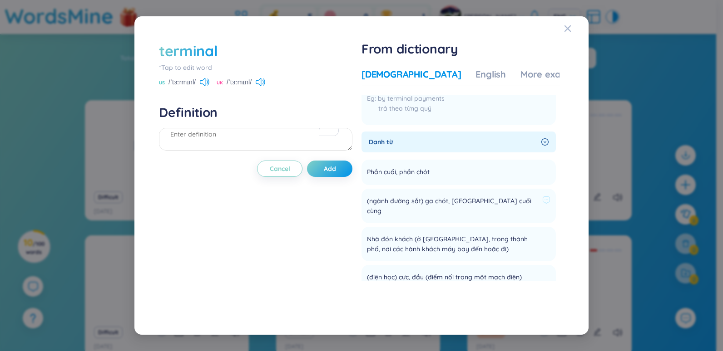
click at [410, 202] on span "(ngành đường sắt) ga chót, [GEOGRAPHIC_DATA] cuối cùng" at bounding box center [453, 206] width 172 height 20
click at [410, 203] on span "(ngành đường sắt) ga chót, [GEOGRAPHIC_DATA] cuối cùng" at bounding box center [453, 206] width 172 height 20
copy li "(ngành đường sắt) ga chót, [GEOGRAPHIC_DATA] cuối cùng Add"
click at [236, 143] on textarea "To enrich screen reader interactions, please activate Accessibility in Grammarl…" at bounding box center [255, 139] width 193 height 23
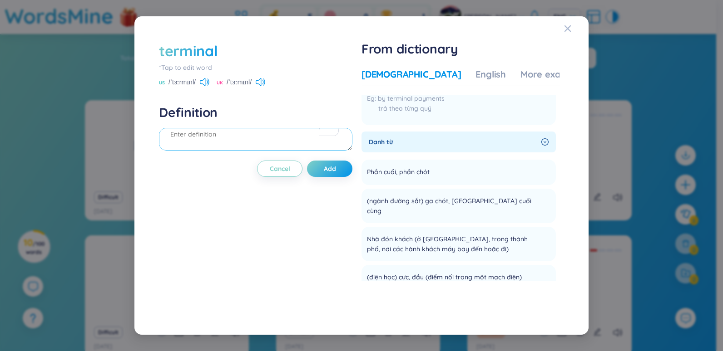
paste textarea "(ngành đường sắt) ga chót, [GEOGRAPHIC_DATA] cuối cùng"
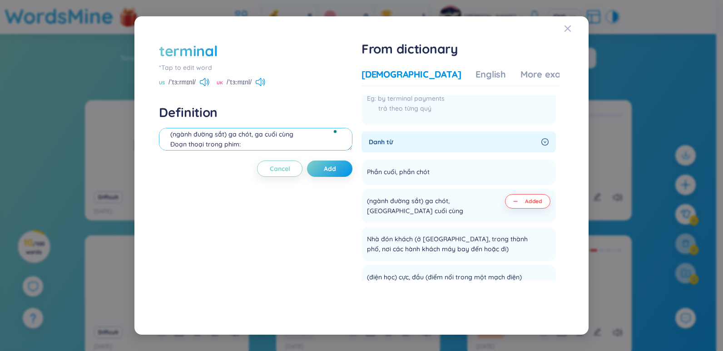
scroll to position [19, 0]
paste textarea "Police tell me that terminal shut down. - Been down since 0400."
type textarea "(ngành đường sắt) ga chót, ga cuối cùng Đoạn thoại trong phim: -Police tell me …"
click at [340, 167] on button "Add" at bounding box center [329, 169] width 45 height 16
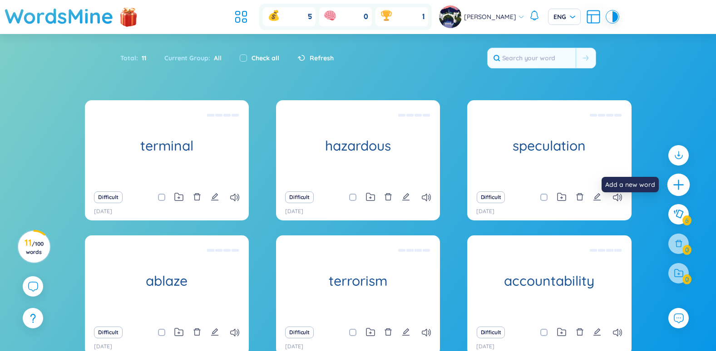
click at [683, 177] on div at bounding box center [678, 184] width 23 height 23
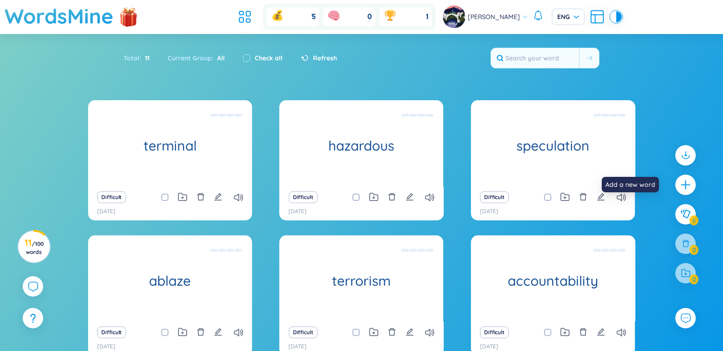
scroll to position [0, 0]
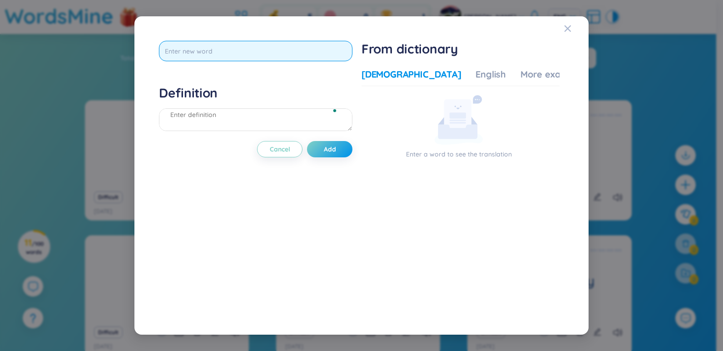
click at [261, 51] on input "text" at bounding box center [255, 51] width 193 height 20
paste input "suspicious"
type input "suspicious"
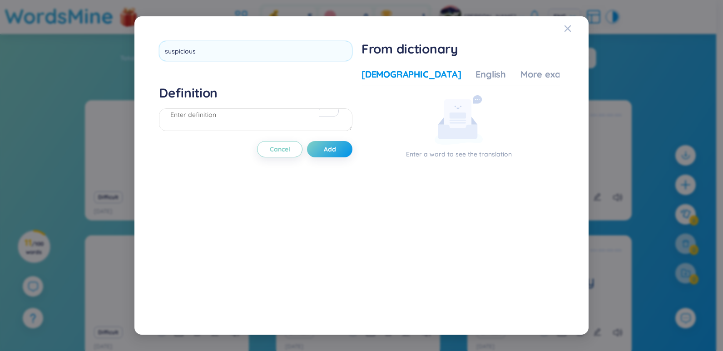
click at [261, 84] on div "suspicious Definition Cancel Add" at bounding box center [255, 176] width 193 height 270
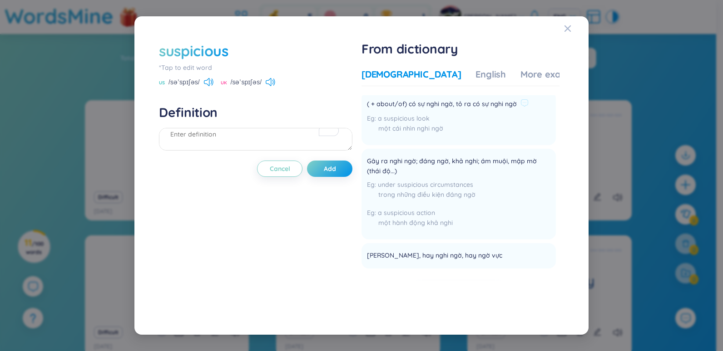
scroll to position [45, 0]
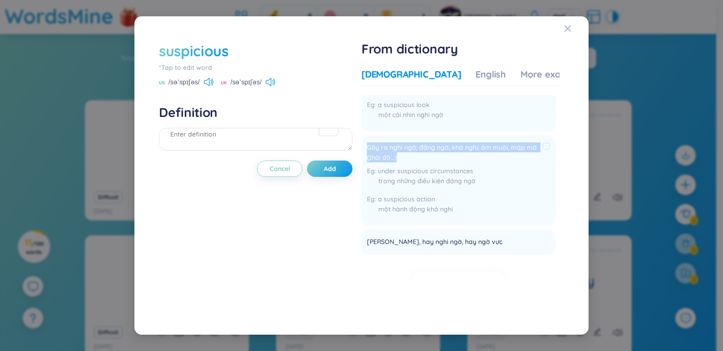
drag, startPoint x: 369, startPoint y: 148, endPoint x: 419, endPoint y: 156, distance: 50.1
click at [419, 156] on li "Gây ra nghi ngờ; đáng ngờ, khả nghi; ám muội, mập mờ (thái độ...) under suspici…" at bounding box center [458, 180] width 194 height 91
copy span "Gây ra nghi ngờ; đáng ngờ, khả nghi; ám muội, mập mờ (thái độ...)"
click at [214, 128] on div "Definition" at bounding box center [255, 128] width 193 height 49
click at [215, 131] on textarea "To enrich screen reader interactions, please activate Accessibility in Grammarl…" at bounding box center [255, 139] width 193 height 23
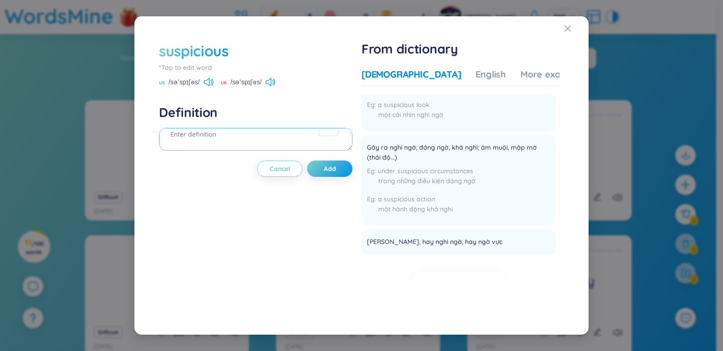
paste textarea "Gây ra nghi ngờ; đáng ngờ, khả nghi; ám muội, mập mờ (thái độ...)"
paste textarea "He saw two, and I quote, "suspicious Middle Eastern men"..."
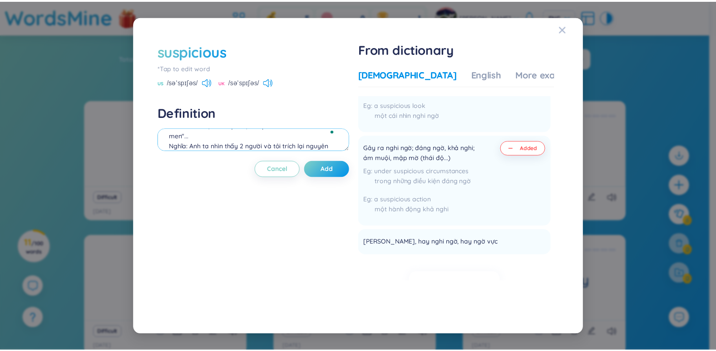
scroll to position [59, 0]
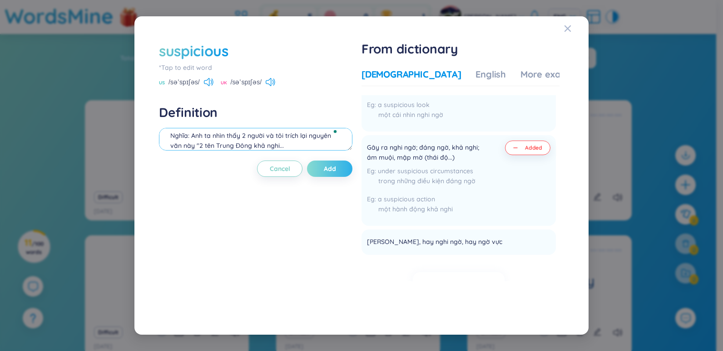
type textarea "Gây ra nghi ngờ; đáng ngờ, khả nghi; ám muội, mập mờ (thái độ...) Đoạn thoại tr…"
click at [331, 165] on span "Add" at bounding box center [330, 168] width 12 height 9
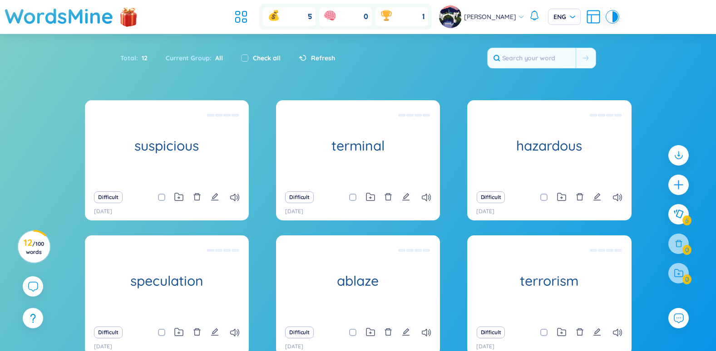
click at [668, 184] on div at bounding box center [679, 219] width 30 height 157
click at [674, 184] on icon "plus" at bounding box center [678, 184] width 13 height 13
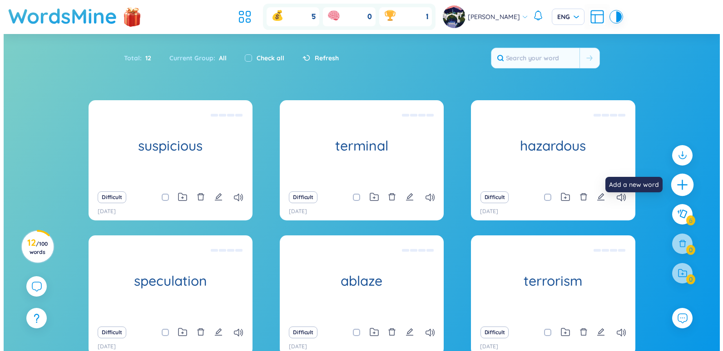
scroll to position [0, 0]
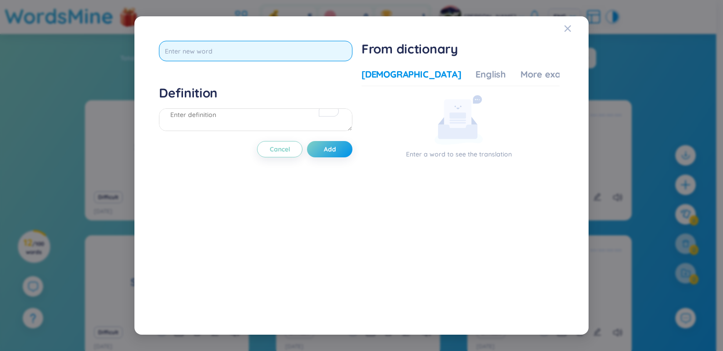
click at [247, 58] on input "text" at bounding box center [255, 51] width 193 height 20
paste input "assaulted"
type input "assaulted"
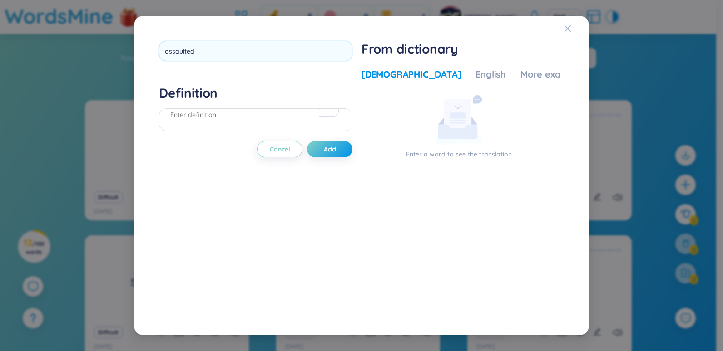
click at [259, 96] on div "assaulted Definition Cancel Add" at bounding box center [255, 176] width 193 height 270
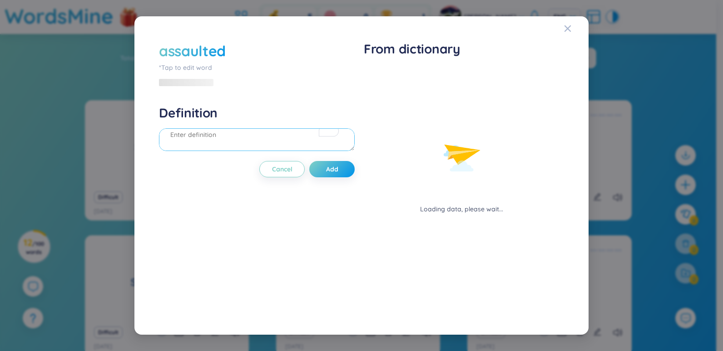
click at [244, 135] on textarea "To enrich screen reader interactions, please activate Accessibility in Grammarl…" at bounding box center [257, 139] width 196 height 23
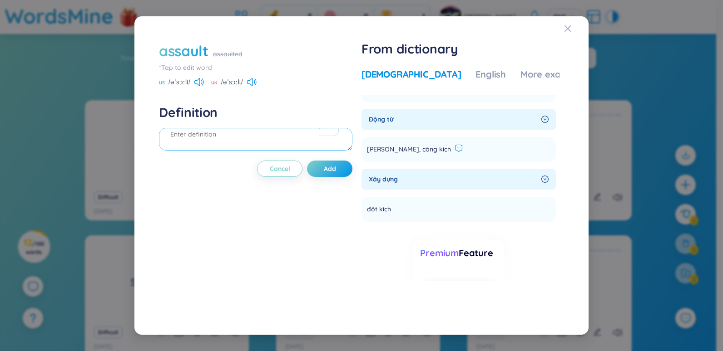
scroll to position [207, 0]
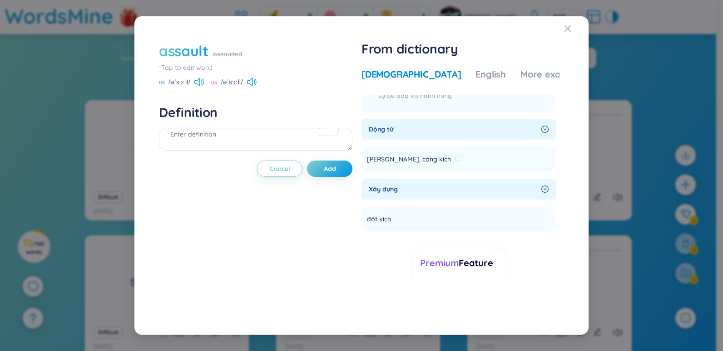
click at [397, 163] on span "[PERSON_NAME], công kích" at bounding box center [409, 159] width 84 height 11
copy section "[PERSON_NAME], công kích Add"
click at [194, 135] on textarea "To enrich screen reader interactions, please activate Accessibility in Grammarl…" at bounding box center [255, 139] width 193 height 23
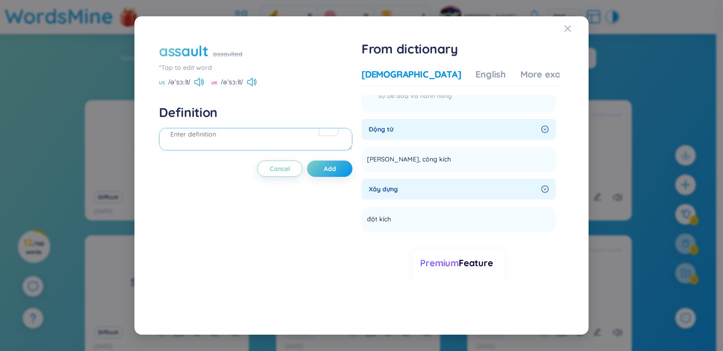
paste textarea "[PERSON_NAME], công kích"
paste textarea "He's pissed his best friend sexually assaulted three Marine privates."
drag, startPoint x: 170, startPoint y: 145, endPoint x: 187, endPoint y: 142, distance: 17.5
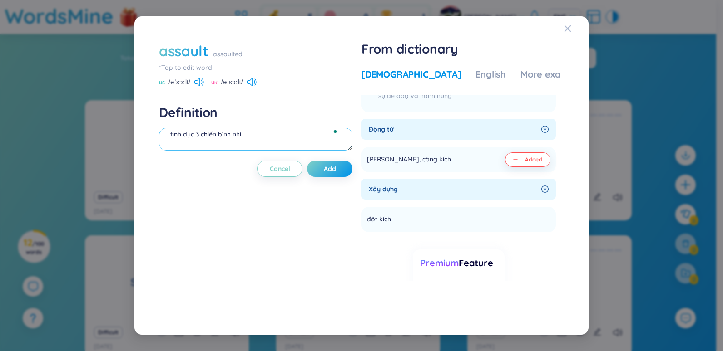
click at [187, 142] on textarea "[PERSON_NAME], công kích Đoạn thoại trong phim -He's pissed his best friend sex…" at bounding box center [255, 139] width 193 height 23
click at [330, 135] on div at bounding box center [334, 132] width 8 height 12
click at [329, 134] on textarea "[PERSON_NAME], công kích Đoạn thoại trong phim -He's pissed his best friend sex…" at bounding box center [255, 139] width 193 height 23
type textarea "[PERSON_NAME], công kích Đoạn thoại trong phim -He's pissed his best friend sex…"
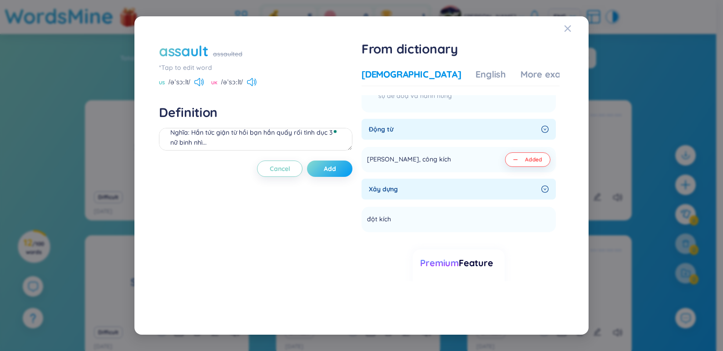
click at [330, 170] on span "Add" at bounding box center [330, 168] width 12 height 9
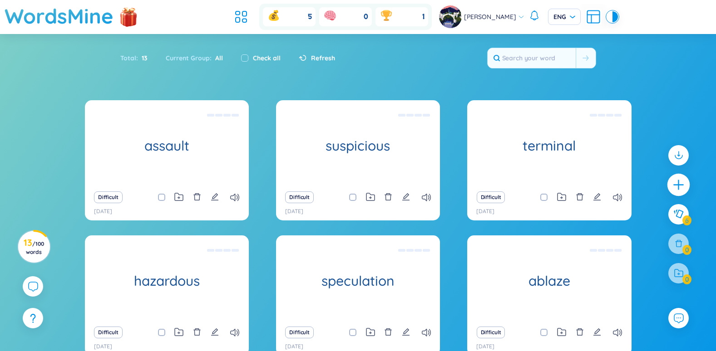
click at [673, 178] on div at bounding box center [678, 184] width 23 height 23
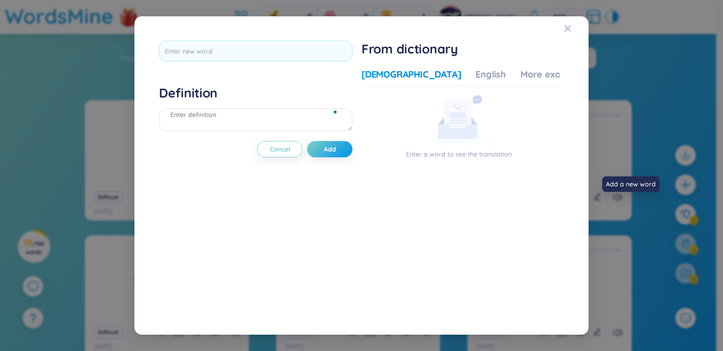
scroll to position [0, 0]
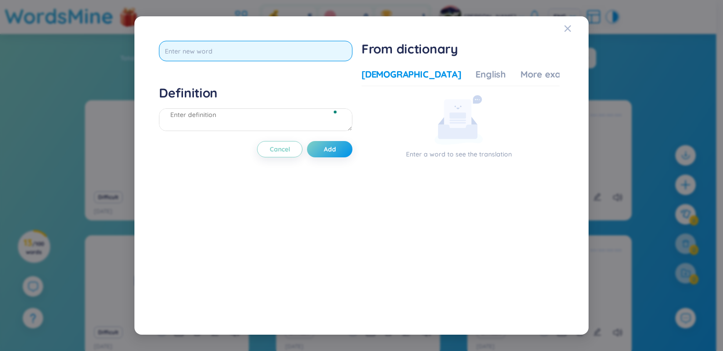
click at [241, 44] on input "text" at bounding box center [255, 51] width 193 height 20
paste input "fortunate"
type input "fortunate"
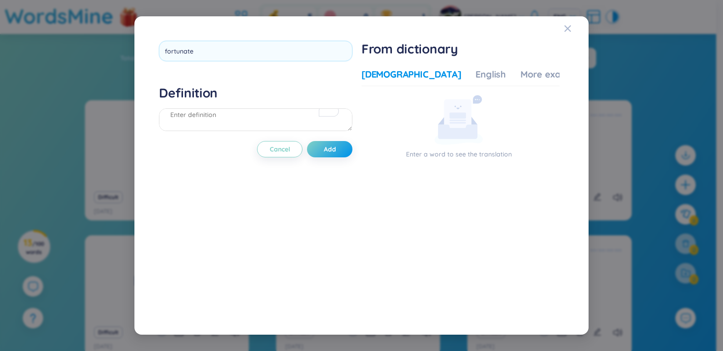
click at [244, 86] on div "fortunate Definition Cancel Add" at bounding box center [255, 176] width 193 height 270
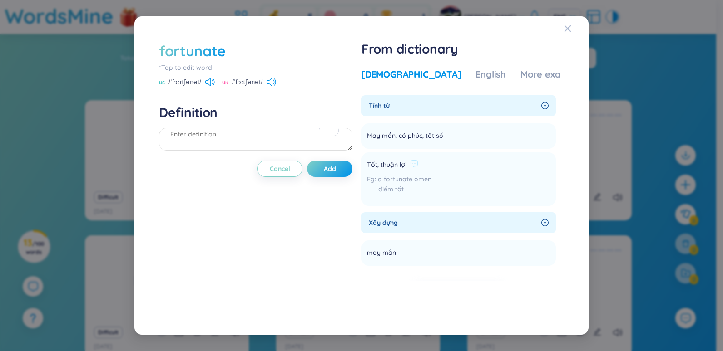
scroll to position [45, 0]
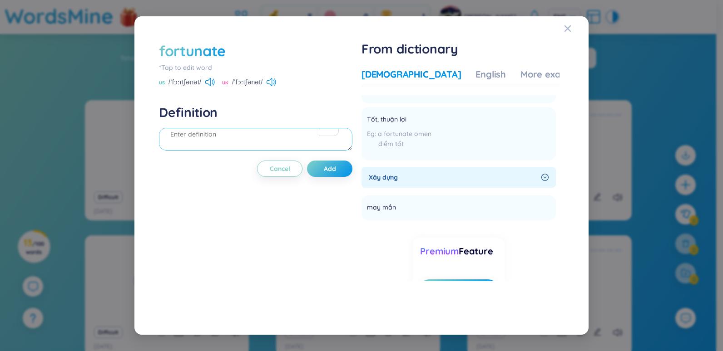
click at [250, 136] on textarea "To enrich screen reader interactions, please activate Accessibility in Grammarl…" at bounding box center [255, 139] width 193 height 23
paste textarea "Agent [PERSON_NAME] wasn't as fortunate."
drag, startPoint x: 369, startPoint y: 207, endPoint x: 406, endPoint y: 214, distance: 37.4
click at [406, 214] on div "may mắn" at bounding box center [387, 208] width 41 height 15
copy li "may mắn Add"
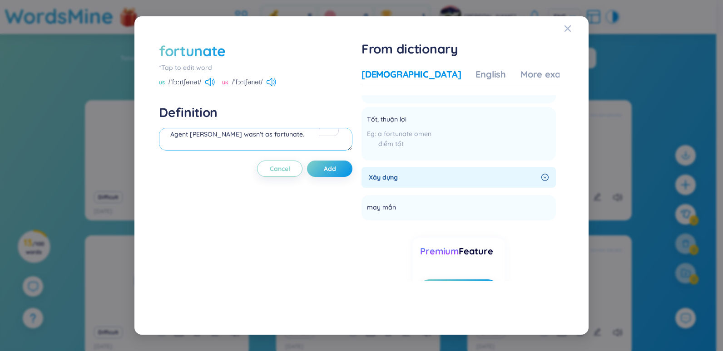
click at [284, 134] on textarea "Agent [PERSON_NAME] wasn't as fortunate." at bounding box center [255, 139] width 193 height 23
click at [169, 135] on textarea "Agent [PERSON_NAME] wasn't as fortunate." at bounding box center [255, 139] width 193 height 23
paste textarea "may mắn"
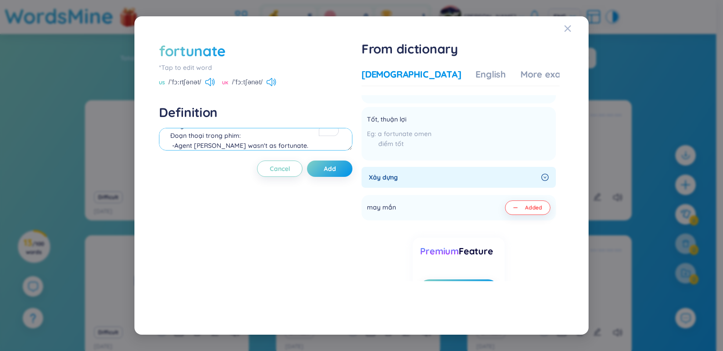
click at [299, 140] on textarea "may mắn Đoạn thoại trong phim: -Agent [PERSON_NAME] wasn't as fortunate." at bounding box center [255, 139] width 193 height 23
click at [307, 144] on textarea "may mắn Đoạn thoại trong phim: -Agent [PERSON_NAME] wasn't as fortunate." at bounding box center [255, 139] width 193 height 23
type textarea "may mắn Đoạn thoại trong phim: -Agent [PERSON_NAME] wasn't as fortunate. Nghĩa:…"
click at [343, 172] on button "Add" at bounding box center [329, 169] width 45 height 16
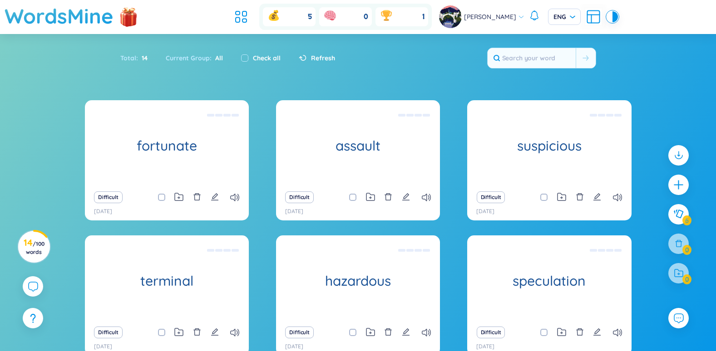
click at [677, 242] on div at bounding box center [679, 219] width 30 height 157
click at [315, 14] on div "5" at bounding box center [289, 16] width 53 height 19
click at [392, 14] on icon at bounding box center [386, 15] width 11 height 9
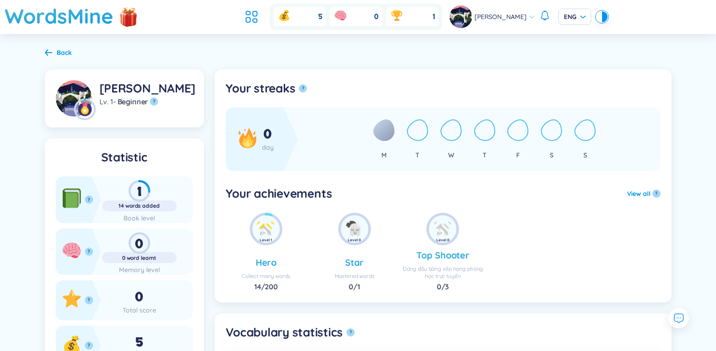
scroll to position [45, 0]
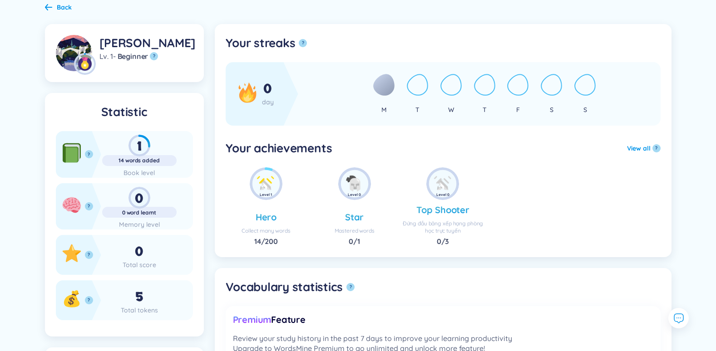
click at [147, 193] on div "0" at bounding box center [139, 198] width 74 height 22
click at [135, 208] on div "0" at bounding box center [139, 198] width 74 height 22
click at [134, 212] on div "0 word learnt" at bounding box center [139, 212] width 74 height 7
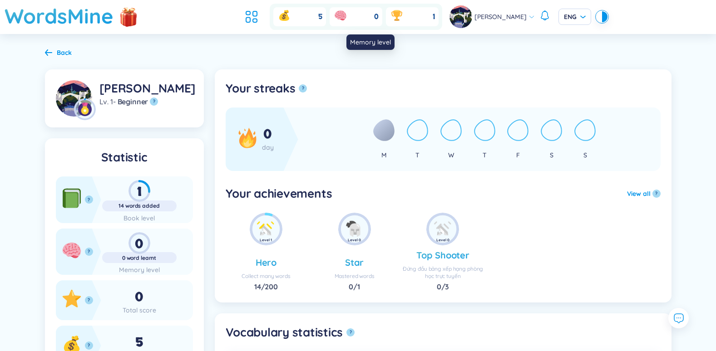
click at [348, 13] on icon at bounding box center [340, 15] width 15 height 15
click at [260, 16] on icon at bounding box center [251, 17] width 16 height 16
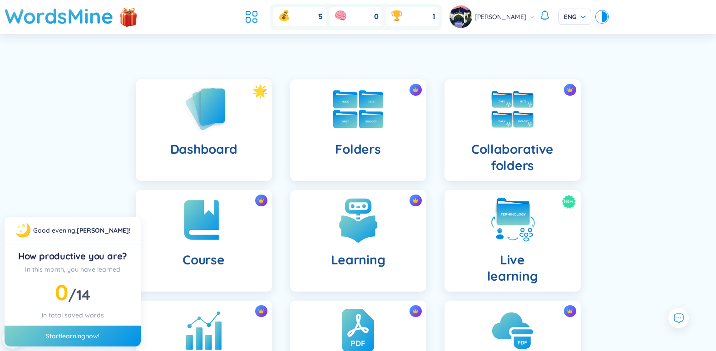
click at [386, 133] on div "Folders" at bounding box center [358, 130] width 136 height 102
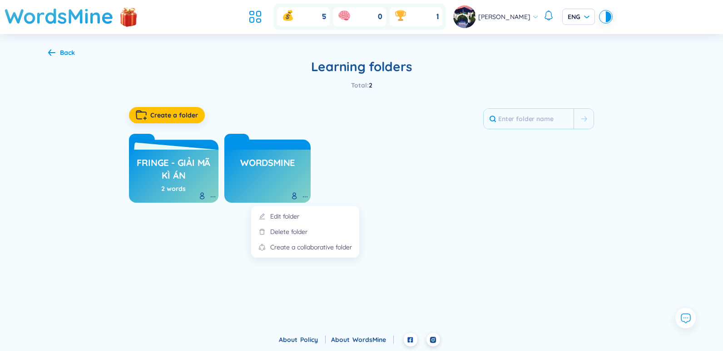
click at [308, 194] on icon at bounding box center [304, 196] width 7 height 7
click at [310, 212] on li "Edit folder" at bounding box center [304, 219] width 97 height 15
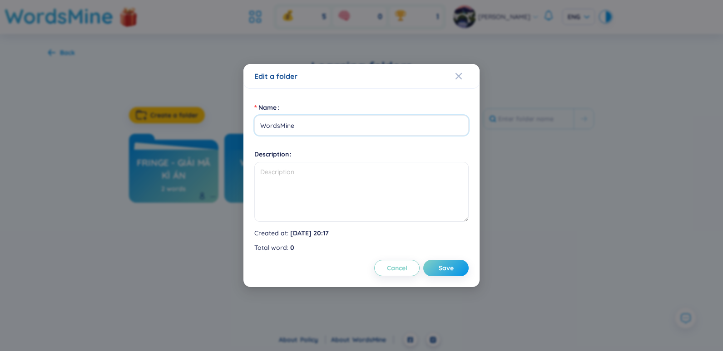
click at [309, 125] on input "WordsMine" at bounding box center [361, 125] width 214 height 20
type input "Bones"
click at [463, 270] on button "Save" at bounding box center [445, 268] width 45 height 16
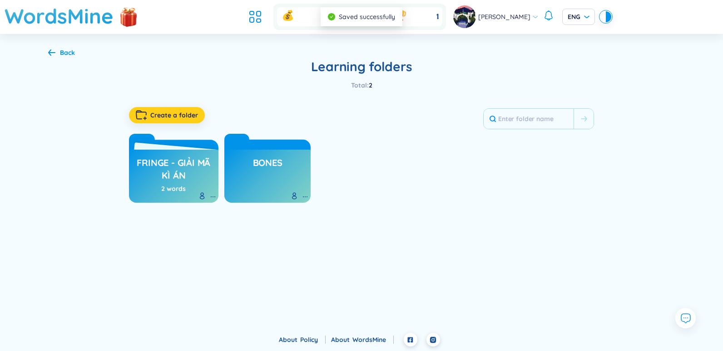
click at [191, 113] on span "Create a folder" at bounding box center [174, 115] width 48 height 9
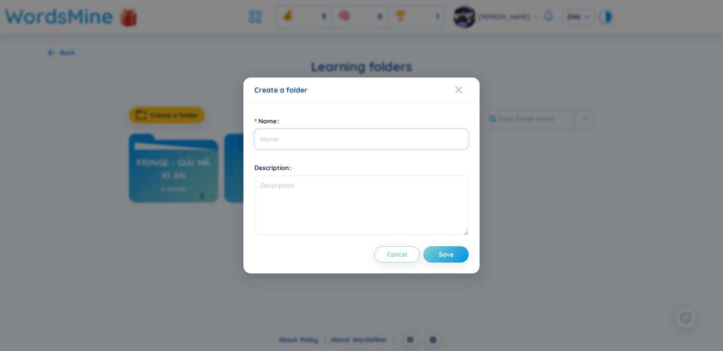
click at [286, 131] on input "Name" at bounding box center [361, 139] width 214 height 20
type input "2 Broke Girls"
click at [448, 256] on span "Save" at bounding box center [445, 254] width 15 height 9
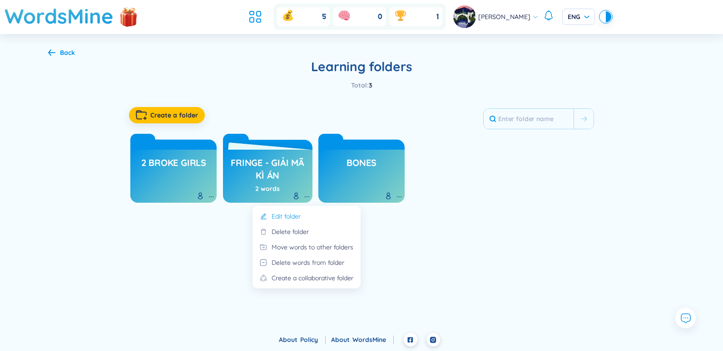
click at [307, 215] on li "Edit folder" at bounding box center [306, 219] width 97 height 15
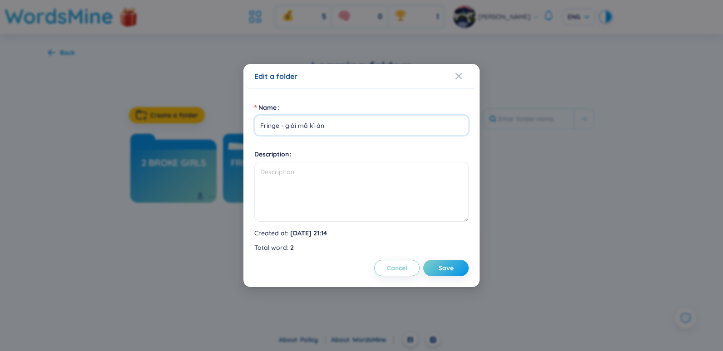
drag, startPoint x: 343, startPoint y: 129, endPoint x: 281, endPoint y: 143, distance: 62.7
click at [281, 143] on form "Name Fringe - giải mã kì án Description Created at : [DATE] 21:14 Total word : …" at bounding box center [361, 188] width 214 height 177
type input "Fringe"
click at [436, 266] on button "Save" at bounding box center [445, 268] width 45 height 16
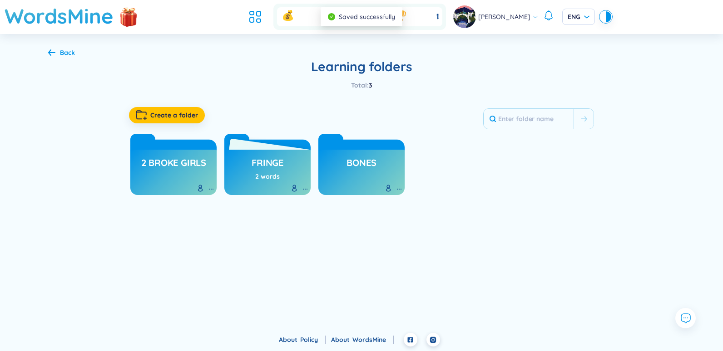
click at [270, 181] on div "2 words" at bounding box center [267, 177] width 25 height 10
click at [260, 172] on div "2 words" at bounding box center [267, 177] width 25 height 10
click at [257, 166] on h3 "Fringe" at bounding box center [267, 165] width 32 height 17
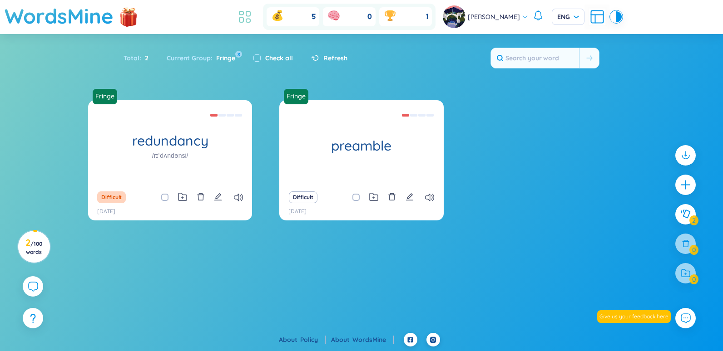
click at [253, 15] on icon at bounding box center [244, 17] width 16 height 16
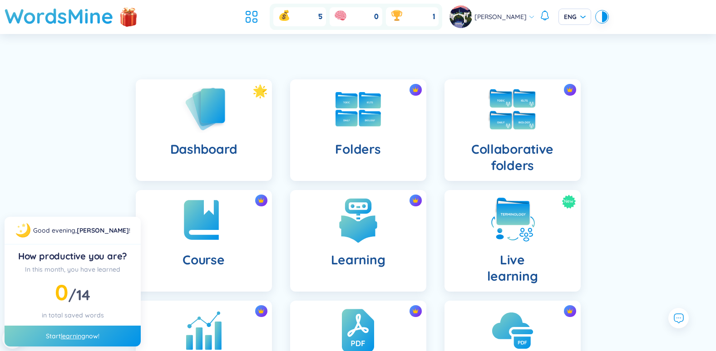
click at [495, 142] on h4 "Collaborative folders" at bounding box center [513, 157] width 122 height 33
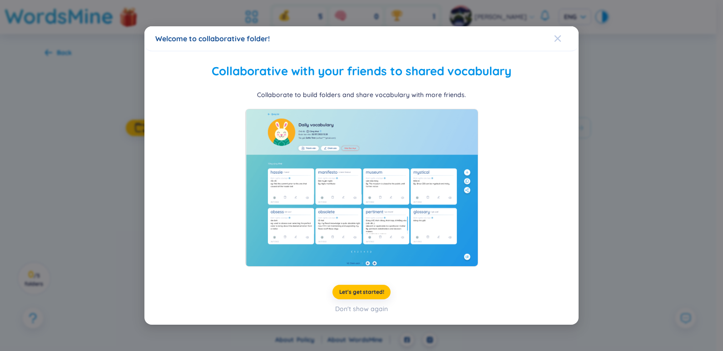
click at [571, 42] on span "Close" at bounding box center [566, 38] width 25 height 25
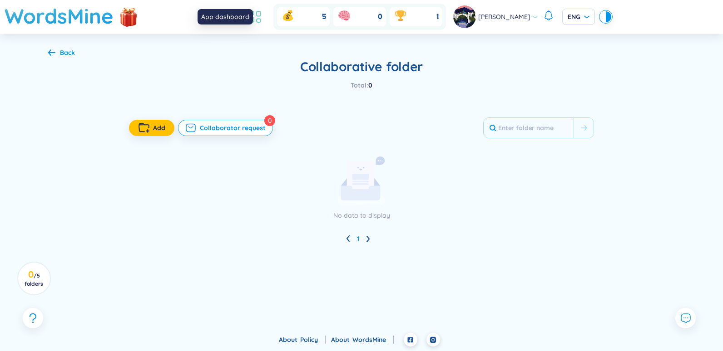
click at [263, 19] on icon at bounding box center [255, 17] width 16 height 16
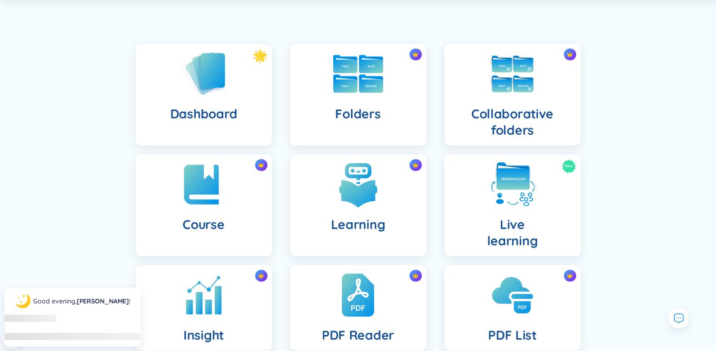
scroll to position [45, 0]
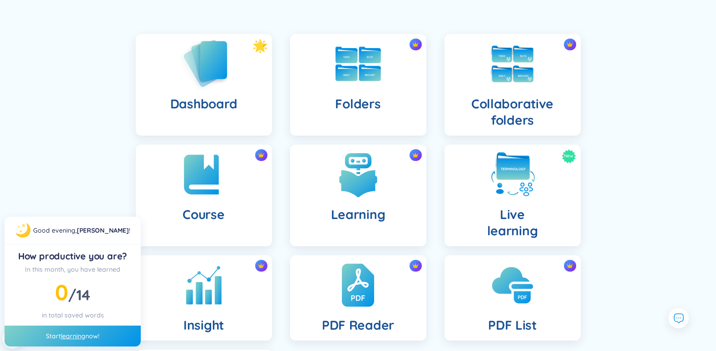
click at [237, 75] on div "Dashboard" at bounding box center [204, 85] width 136 height 102
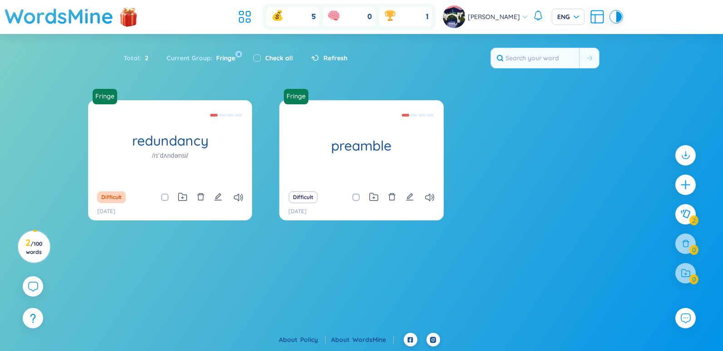
click at [223, 60] on span "Fringe" at bounding box center [223, 58] width 23 height 8
click at [241, 56] on button "x" at bounding box center [239, 54] width 8 height 8
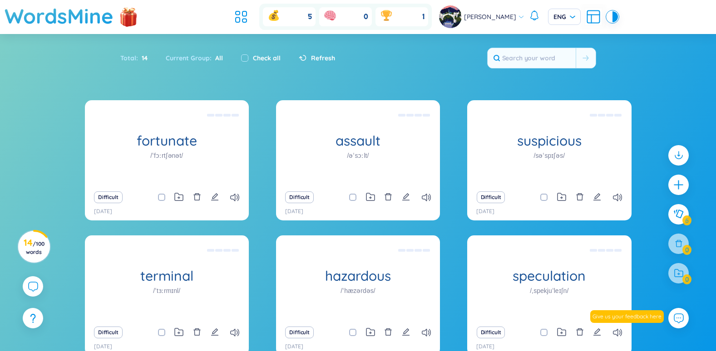
scroll to position [45, 0]
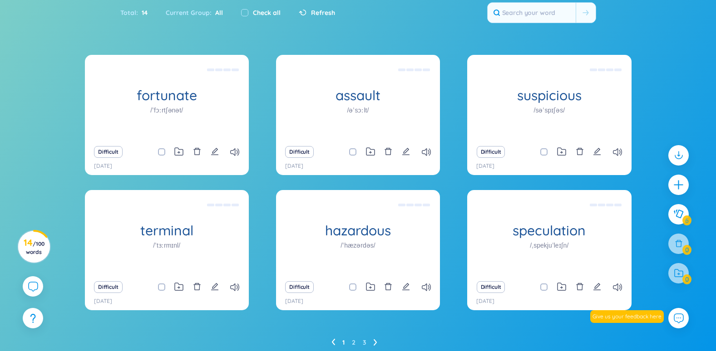
click at [544, 152] on span at bounding box center [543, 151] width 7 height 7
click at [545, 152] on input "checkbox" at bounding box center [548, 151] width 7 height 7
checkbox input "true"
click at [346, 154] on div "Difficult" at bounding box center [358, 152] width 155 height 13
click at [349, 153] on span at bounding box center [352, 151] width 7 height 7
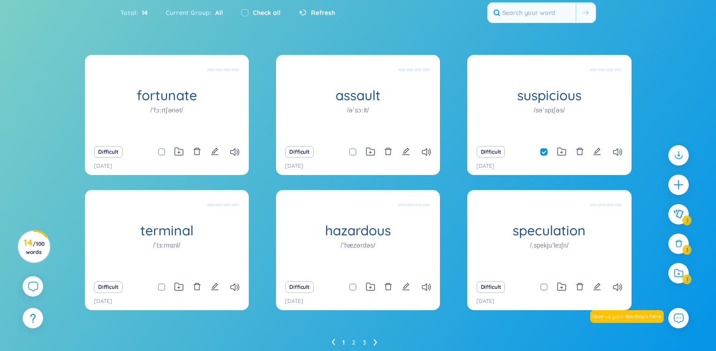
click at [354, 153] on input "checkbox" at bounding box center [357, 151] width 7 height 7
checkbox input "true"
click at [158, 153] on span at bounding box center [161, 151] width 7 height 7
click at [162, 153] on input "checkbox" at bounding box center [165, 151] width 7 height 7
checkbox input "true"
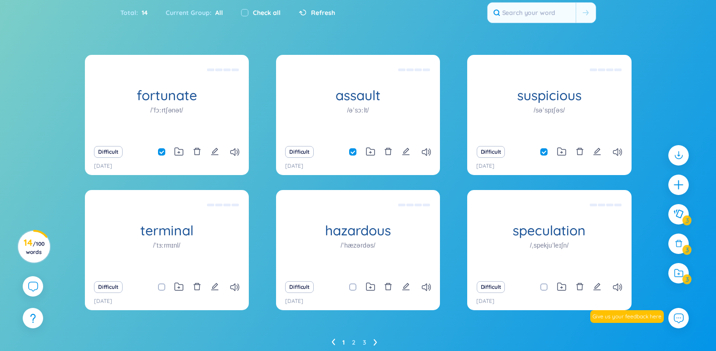
click at [159, 287] on span at bounding box center [161, 287] width 7 height 7
click at [162, 287] on input "checkbox" at bounding box center [165, 287] width 7 height 7
checkbox input "true"
click at [354, 287] on input "checkbox" at bounding box center [357, 287] width 7 height 7
checkbox input "true"
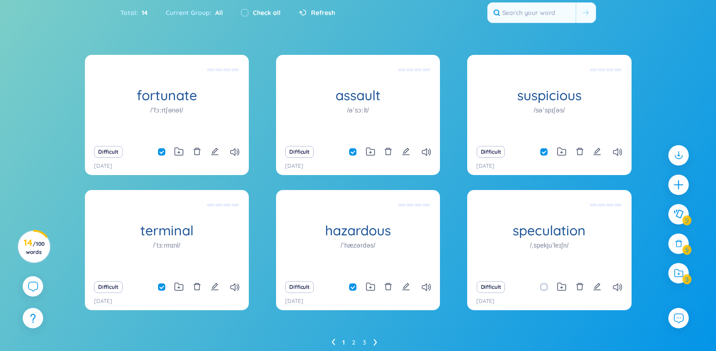
click at [539, 285] on div "Difficult" at bounding box center [549, 287] width 155 height 13
click at [540, 289] on div "Difficult" at bounding box center [549, 287] width 155 height 13
click at [543, 288] on span at bounding box center [543, 287] width 7 height 7
click at [545, 288] on input "checkbox" at bounding box center [548, 287] width 7 height 7
checkbox input "true"
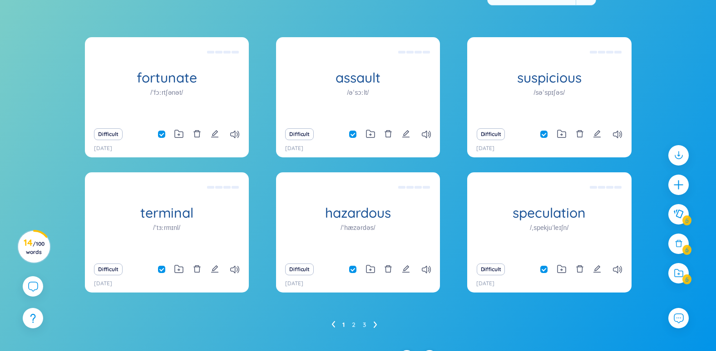
scroll to position [80, 0]
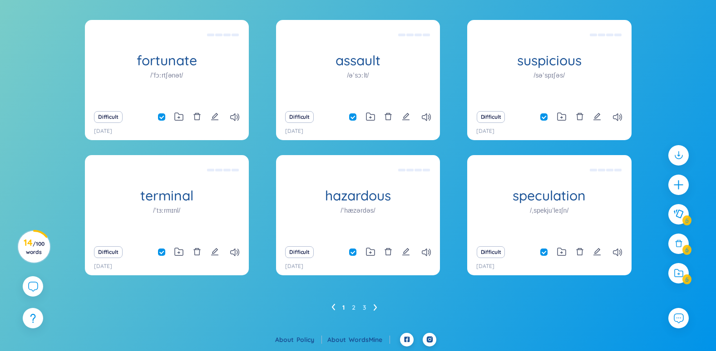
click at [351, 305] on ul "1 2 3" at bounding box center [357, 307] width 53 height 15
click at [349, 306] on ul "1 2 3" at bounding box center [357, 307] width 53 height 15
click at [349, 302] on ul "1 2 3" at bounding box center [357, 307] width 53 height 15
click at [353, 308] on link "2" at bounding box center [354, 308] width 4 height 14
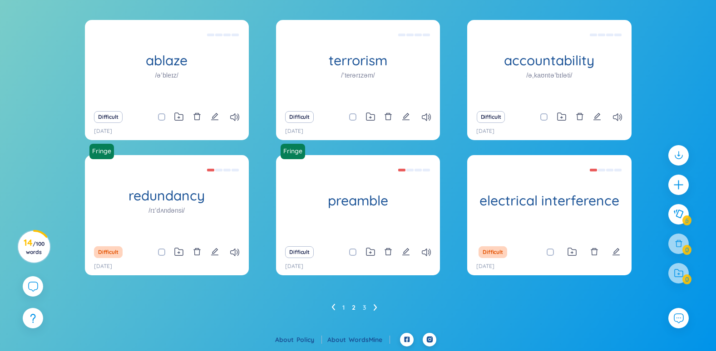
click at [158, 118] on span at bounding box center [161, 116] width 7 height 7
click at [162, 118] on input "checkbox" at bounding box center [165, 116] width 7 height 7
checkbox input "true"
click at [355, 119] on input "checkbox" at bounding box center [357, 116] width 7 height 7
checkbox input "true"
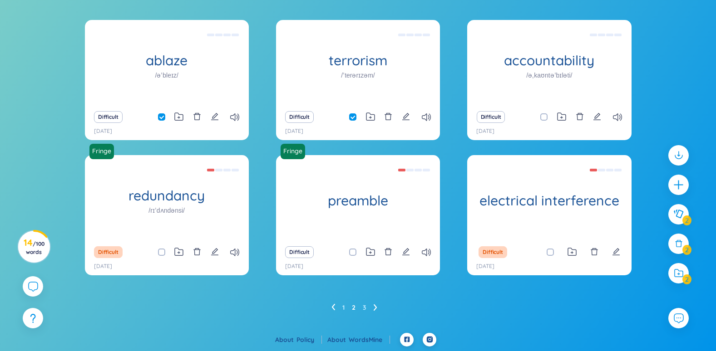
click at [537, 120] on div "Difficult" at bounding box center [549, 117] width 155 height 13
click at [541, 114] on span at bounding box center [543, 116] width 7 height 7
click at [545, 114] on input "checkbox" at bounding box center [548, 116] width 7 height 7
checkbox input "true"
click at [164, 251] on input "checkbox" at bounding box center [165, 252] width 7 height 7
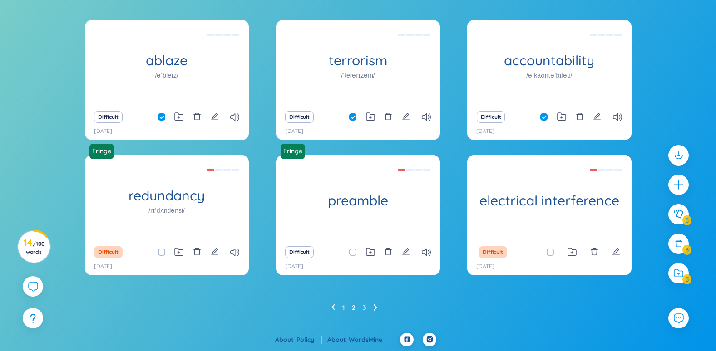
checkbox input "true"
click at [355, 253] on input "checkbox" at bounding box center [357, 252] width 7 height 7
checkbox input "true"
click at [556, 251] on input "checkbox" at bounding box center [554, 252] width 7 height 7
checkbox input "true"
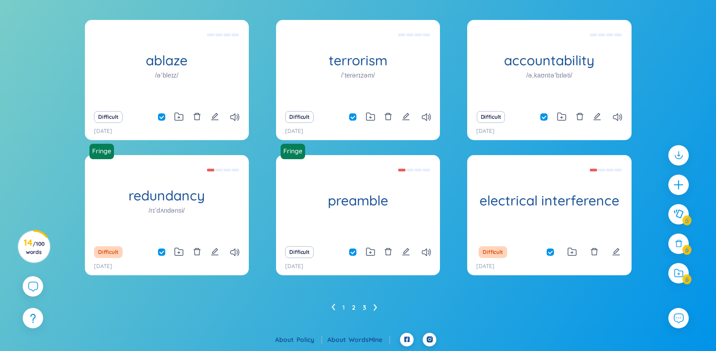
click at [364, 308] on link "3" at bounding box center [365, 308] width 4 height 14
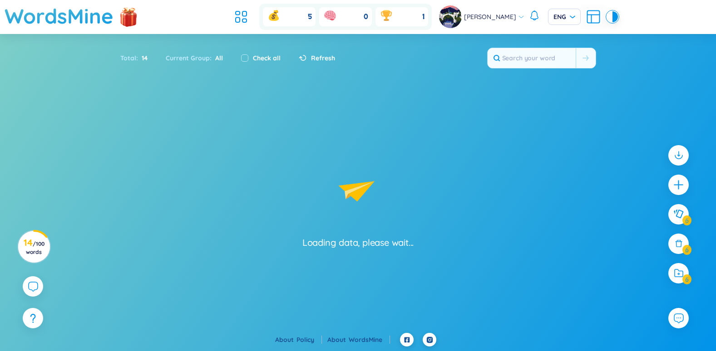
scroll to position [0, 0]
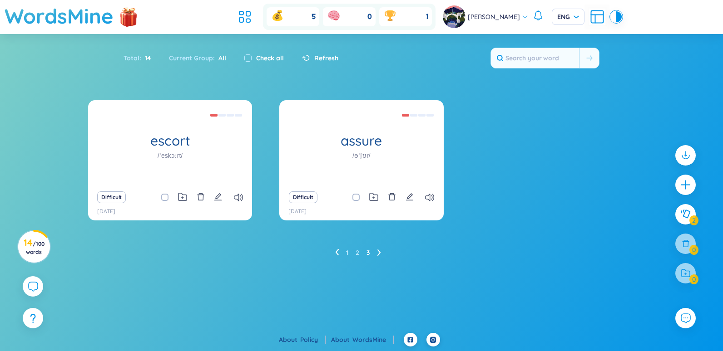
click at [161, 197] on div "Difficult" at bounding box center [170, 197] width 155 height 13
click at [167, 197] on input "checkbox" at bounding box center [169, 197] width 7 height 7
checkbox input "true"
click at [355, 198] on span at bounding box center [355, 197] width 7 height 7
click at [357, 198] on input "checkbox" at bounding box center [360, 197] width 7 height 7
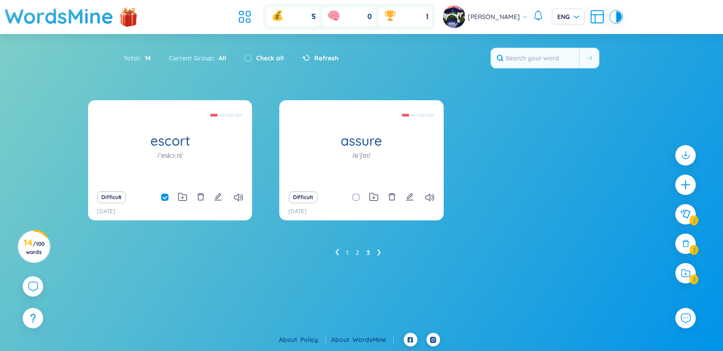
checkbox input "true"
click at [690, 276] on icon at bounding box center [685, 273] width 9 height 8
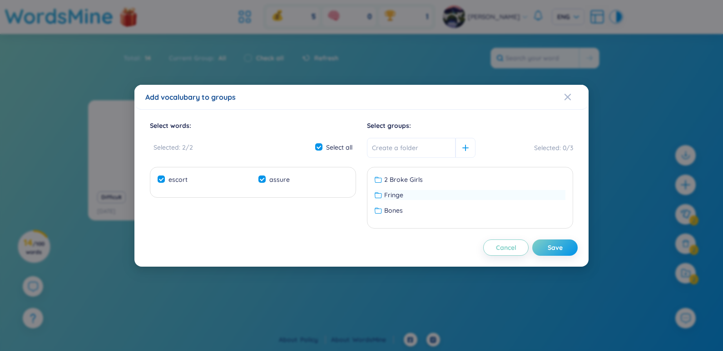
click at [430, 197] on div "Fringe" at bounding box center [469, 195] width 191 height 10
click at [549, 247] on div "Save" at bounding box center [554, 248] width 15 height 10
checkbox input "false"
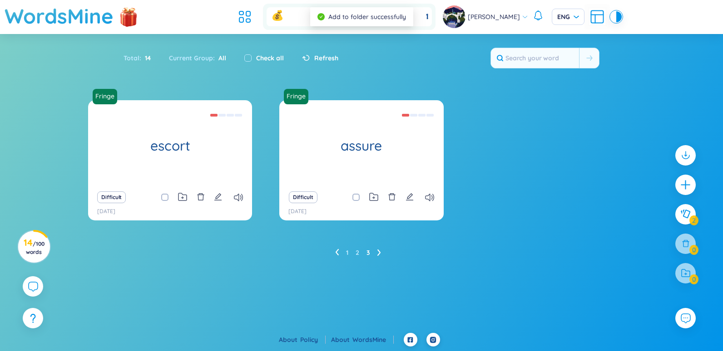
click at [352, 251] on ul "1 2 3" at bounding box center [361, 253] width 53 height 15
click at [352, 255] on ul "1 2 3" at bounding box center [361, 253] width 53 height 15
click at [355, 251] on link "2" at bounding box center [357, 253] width 4 height 14
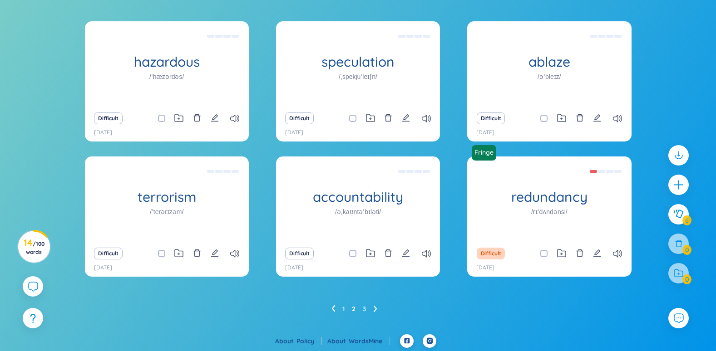
scroll to position [80, 0]
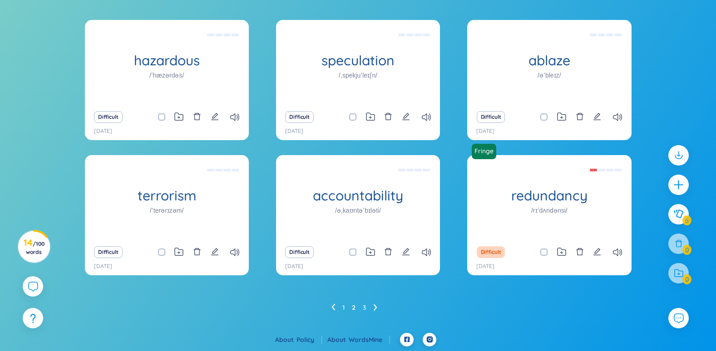
drag, startPoint x: 160, startPoint y: 116, endPoint x: 171, endPoint y: 118, distance: 11.5
click at [160, 116] on span at bounding box center [161, 116] width 7 height 7
click at [162, 116] on input "checkbox" at bounding box center [165, 116] width 7 height 7
checkbox input "true"
click at [354, 116] on input "checkbox" at bounding box center [357, 116] width 7 height 7
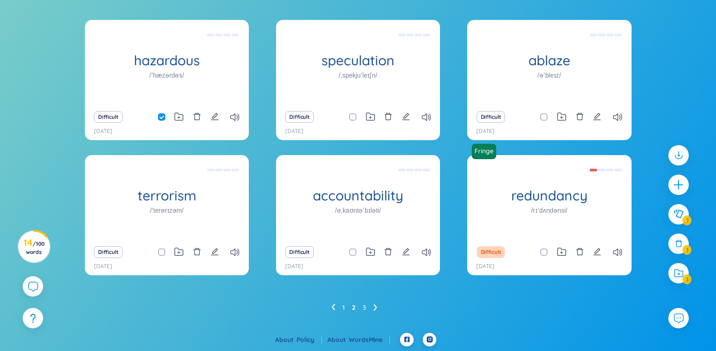
checkbox input "true"
click at [547, 119] on input "checkbox" at bounding box center [548, 116] width 7 height 7
checkbox input "true"
click at [155, 252] on div "Difficult" at bounding box center [166, 252] width 155 height 13
click at [160, 254] on span at bounding box center [161, 252] width 7 height 7
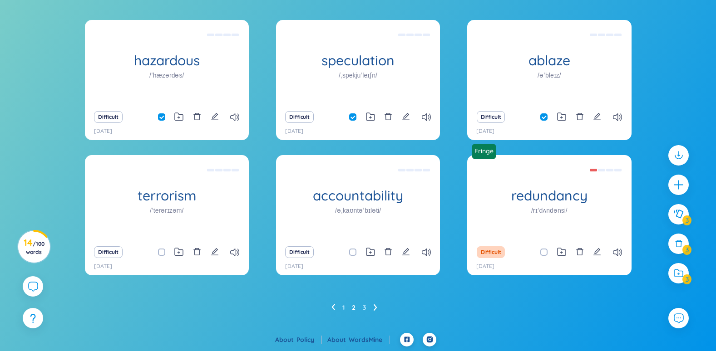
click at [162, 254] on input "checkbox" at bounding box center [165, 252] width 7 height 7
checkbox input "true"
click at [351, 254] on span at bounding box center [352, 252] width 7 height 7
click at [354, 254] on input "checkbox" at bounding box center [357, 252] width 7 height 7
checkbox input "true"
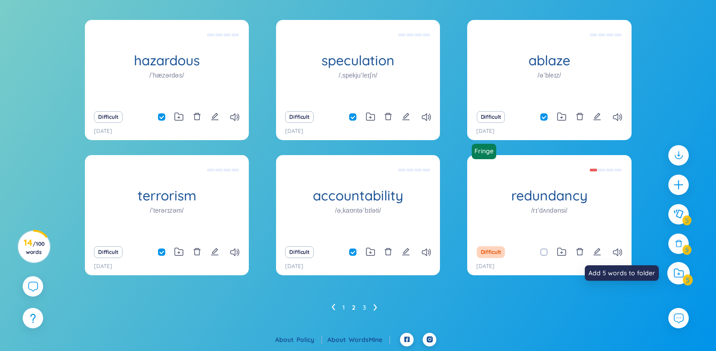
click at [684, 269] on div at bounding box center [678, 273] width 23 height 23
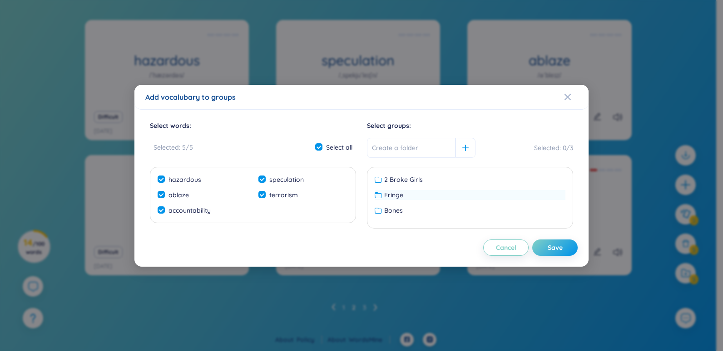
click at [405, 192] on div "Fringe" at bounding box center [469, 195] width 191 height 10
click at [565, 250] on button "Save" at bounding box center [554, 248] width 45 height 16
checkbox input "false"
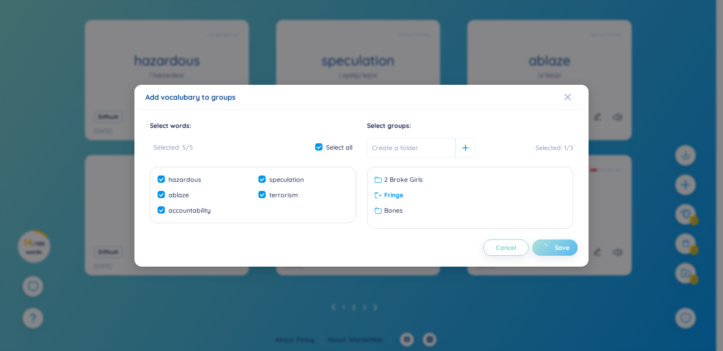
checkbox input "false"
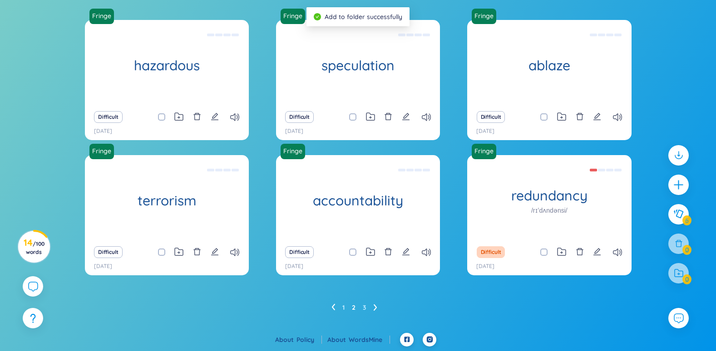
click at [341, 307] on ul "1 2 3" at bounding box center [357, 307] width 53 height 15
click at [337, 308] on ul "1 2 3" at bounding box center [357, 307] width 53 height 15
click at [343, 305] on link "1" at bounding box center [343, 308] width 2 height 14
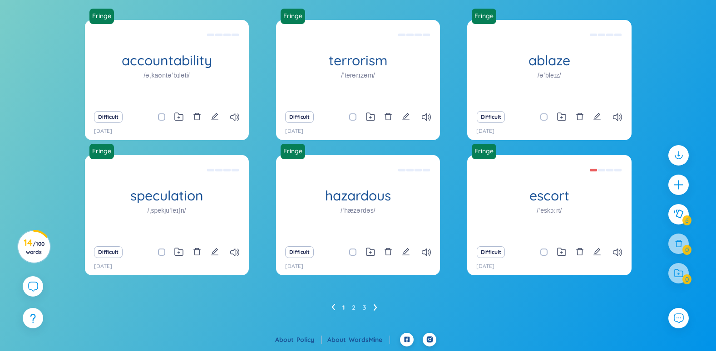
click at [164, 118] on input "checkbox" at bounding box center [165, 116] width 7 height 7
checkbox input "true"
click at [350, 115] on span at bounding box center [352, 116] width 7 height 7
click at [354, 115] on input "checkbox" at bounding box center [357, 116] width 7 height 7
checkbox input "true"
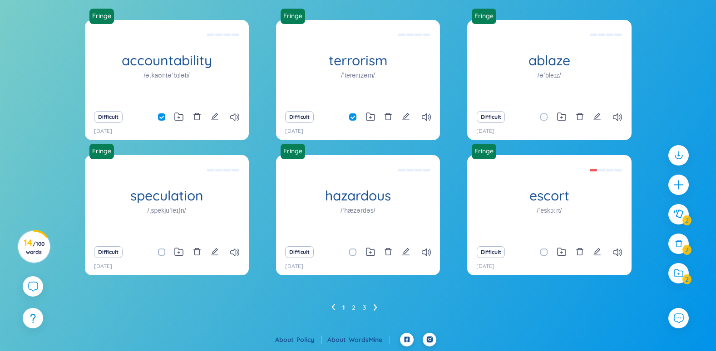
click at [540, 119] on div "Difficult" at bounding box center [549, 117] width 155 height 13
click at [542, 251] on span at bounding box center [543, 252] width 7 height 7
click at [545, 251] on input "checkbox" at bounding box center [548, 252] width 7 height 7
checkbox input "true"
click at [538, 118] on div "Difficult" at bounding box center [549, 117] width 155 height 13
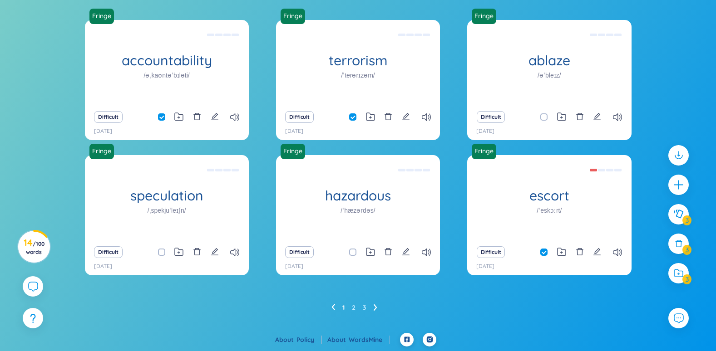
click at [542, 115] on span at bounding box center [543, 116] width 7 height 7
click at [545, 115] on input "checkbox" at bounding box center [548, 116] width 7 height 7
checkbox input "true"
click at [350, 255] on span at bounding box center [352, 252] width 7 height 7
click at [354, 255] on input "checkbox" at bounding box center [357, 252] width 7 height 7
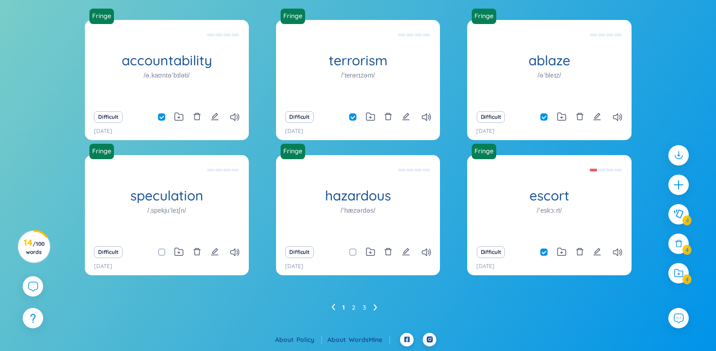
checkbox input "true"
click at [157, 253] on div "Difficult" at bounding box center [166, 252] width 155 height 13
click at [160, 253] on span at bounding box center [161, 252] width 7 height 7
click at [162, 253] on input "checkbox" at bounding box center [165, 252] width 7 height 7
checkbox input "true"
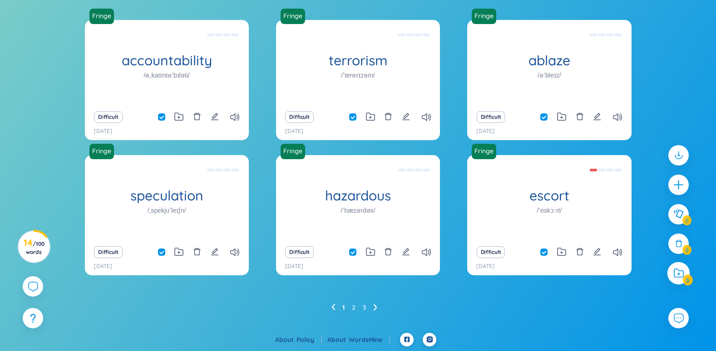
click at [681, 268] on div at bounding box center [678, 273] width 23 height 23
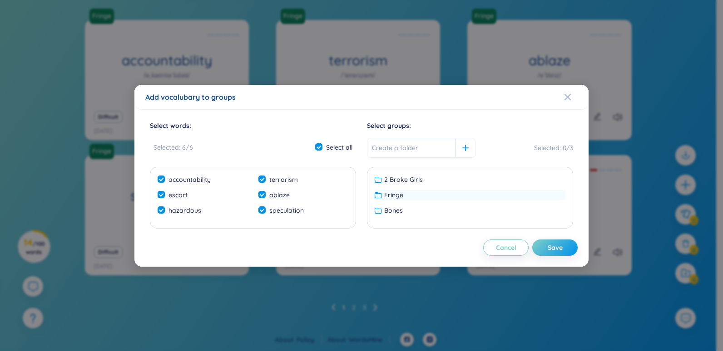
click at [460, 191] on div "Fringe" at bounding box center [469, 195] width 191 height 10
click at [561, 254] on button "Save" at bounding box center [554, 248] width 45 height 16
checkbox input "false"
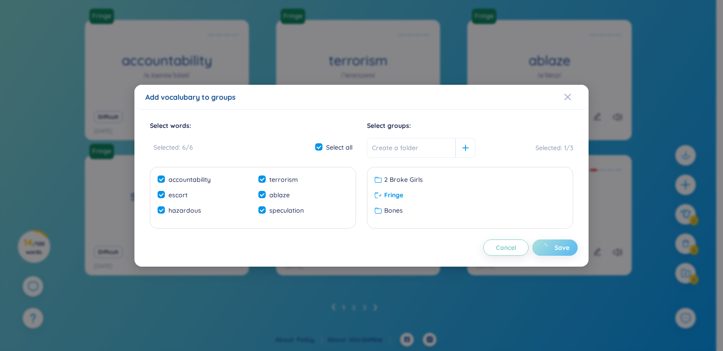
checkbox input "false"
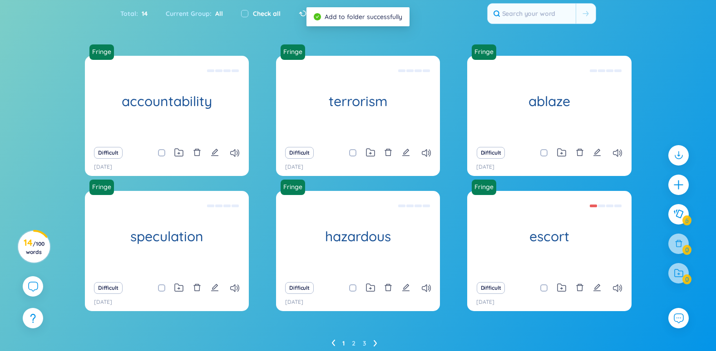
scroll to position [0, 0]
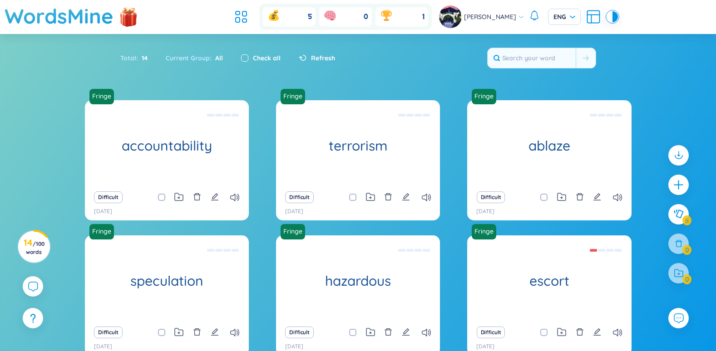
click at [246, 54] on label at bounding box center [244, 58] width 7 height 10
click at [246, 54] on input "checkbox" at bounding box center [244, 57] width 7 height 7
checkbox input "true"
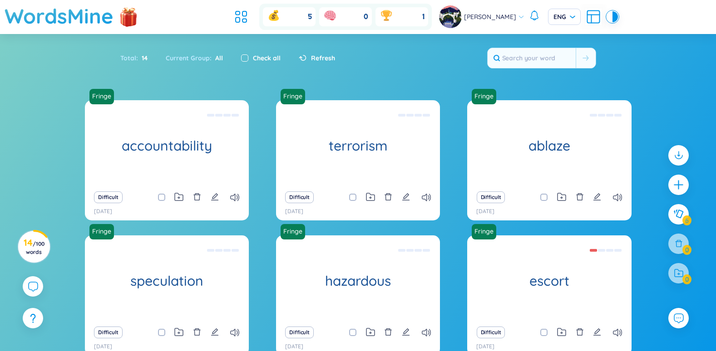
checkbox input "true"
click at [221, 59] on span "All" at bounding box center [217, 58] width 11 height 8
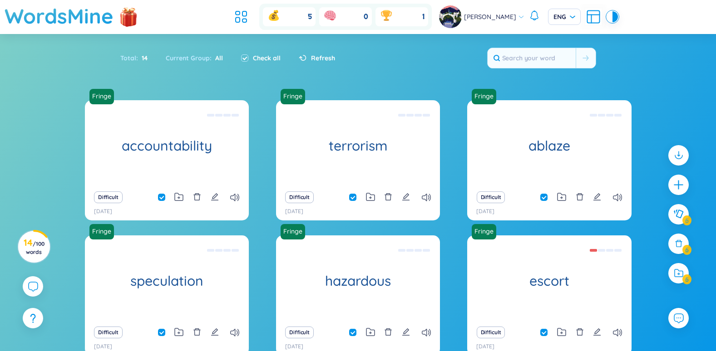
click at [330, 71] on div "Total : 14 Current Group : All Check all Refresh" at bounding box center [358, 62] width 566 height 39
click at [304, 53] on div "Refresh" at bounding box center [317, 58] width 36 height 10
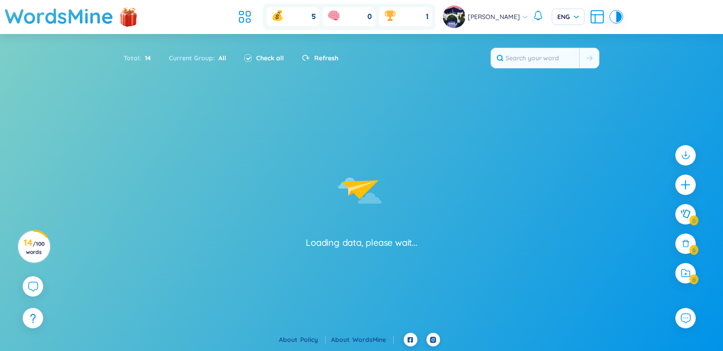
checkbox input "false"
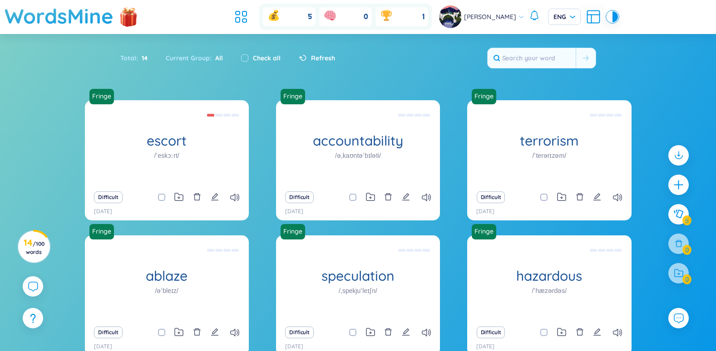
click at [137, 60] on div "Total : 14" at bounding box center [138, 58] width 36 height 19
click at [249, 17] on icon at bounding box center [241, 17] width 16 height 16
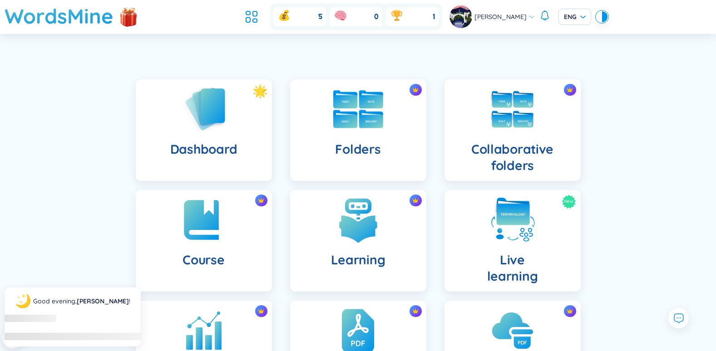
click at [349, 107] on img at bounding box center [358, 109] width 50 height 38
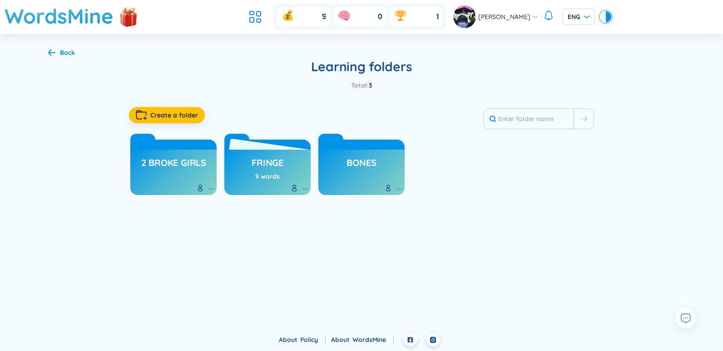
click at [247, 162] on div "Fringe 9 words" at bounding box center [267, 172] width 86 height 45
click at [258, 172] on div "9 words" at bounding box center [267, 177] width 25 height 10
click at [267, 159] on h3 "Fringe" at bounding box center [267, 165] width 32 height 17
click at [254, 18] on icon at bounding box center [252, 20] width 4 height 5
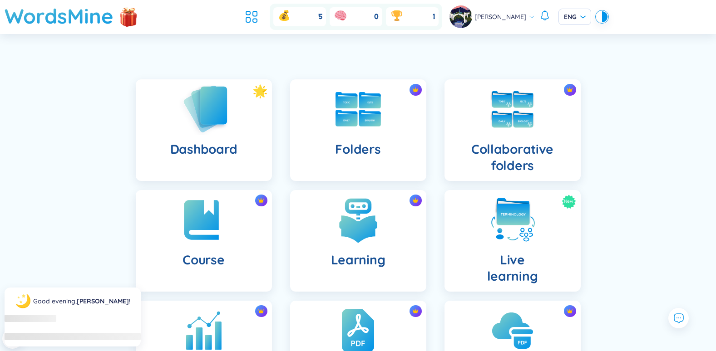
click at [221, 115] on img at bounding box center [204, 109] width 50 height 52
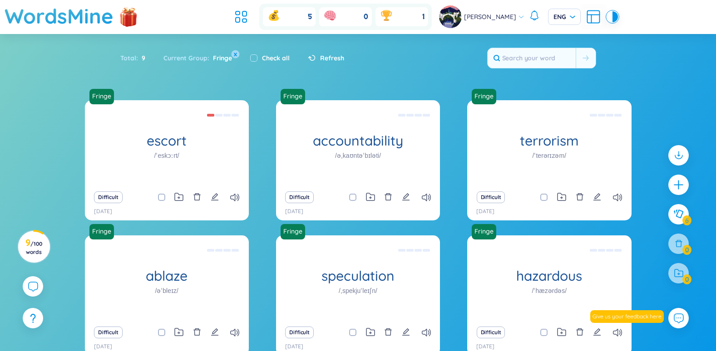
click at [232, 54] on button "x" at bounding box center [235, 54] width 8 height 8
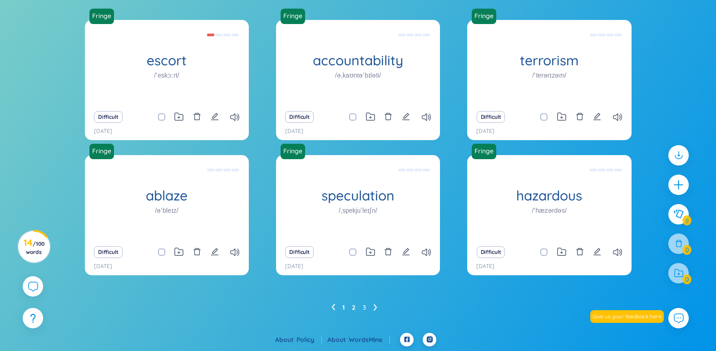
click at [354, 307] on link "2" at bounding box center [354, 308] width 4 height 14
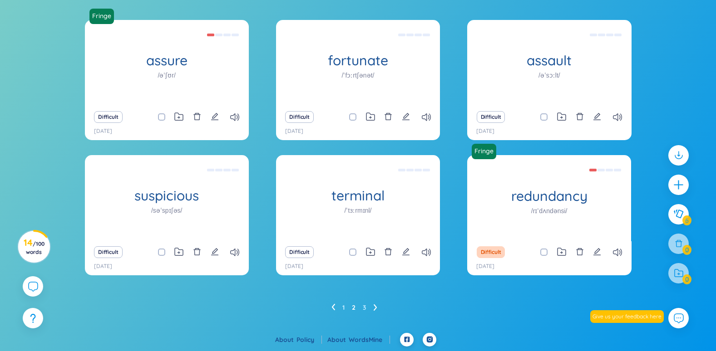
click at [351, 114] on span at bounding box center [352, 116] width 7 height 7
click at [354, 114] on input "checkbox" at bounding box center [357, 116] width 7 height 7
checkbox input "true"
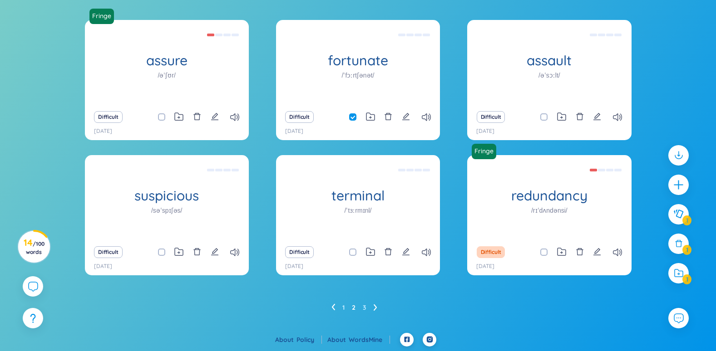
click at [545, 119] on input "checkbox" at bounding box center [548, 116] width 7 height 7
checkbox input "true"
click at [354, 249] on input "checkbox" at bounding box center [357, 252] width 7 height 7
checkbox input "true"
click at [159, 252] on span at bounding box center [161, 252] width 7 height 7
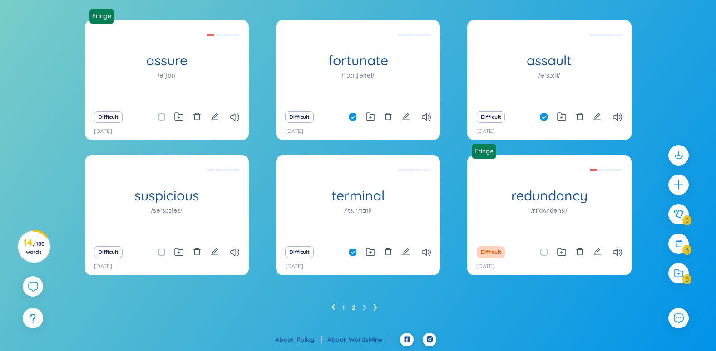
click at [162, 252] on input "checkbox" at bounding box center [165, 252] width 7 height 7
checkbox input "true"
click at [680, 244] on icon at bounding box center [679, 244] width 10 height 10
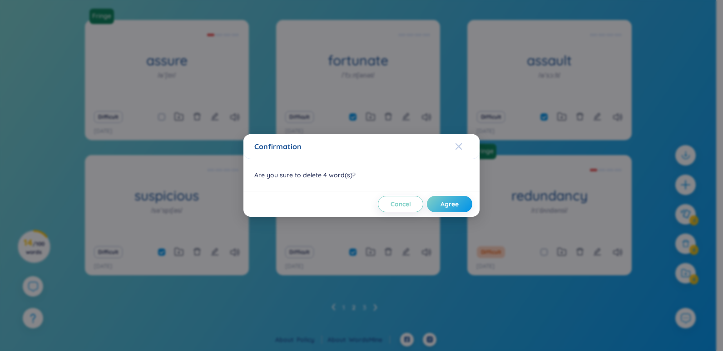
click at [468, 146] on span "Close" at bounding box center [467, 146] width 25 height 25
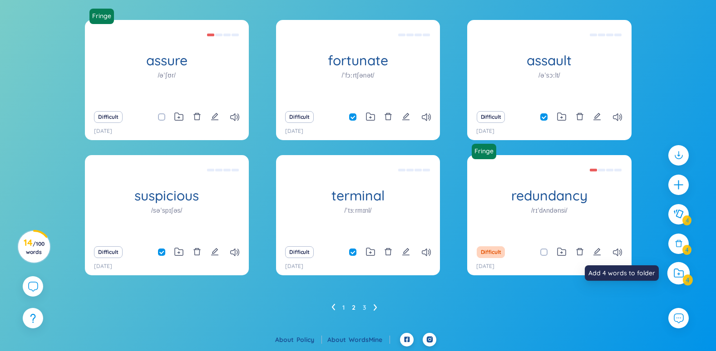
click at [683, 274] on icon at bounding box center [678, 273] width 9 height 8
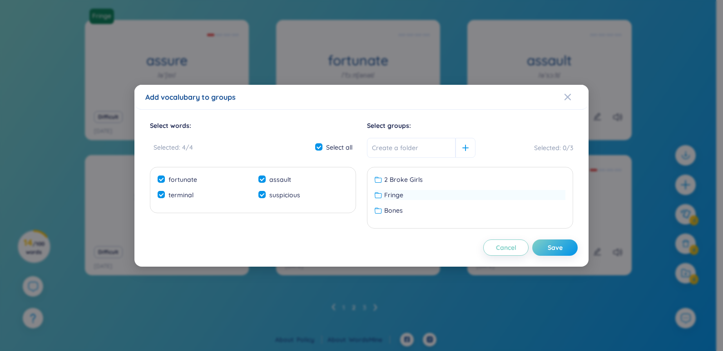
click at [403, 196] on span "Fringe" at bounding box center [393, 195] width 19 height 10
click at [546, 249] on button "Save" at bounding box center [554, 248] width 45 height 16
checkbox input "false"
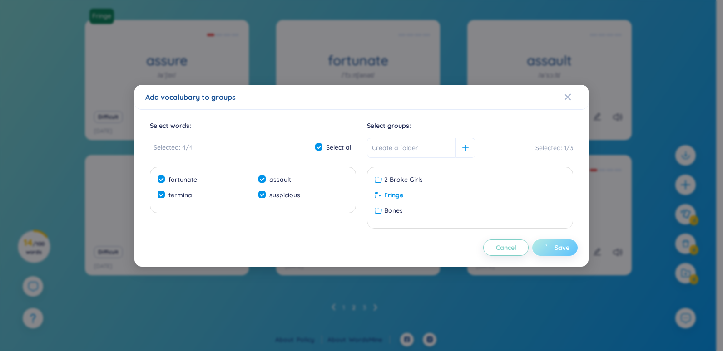
checkbox input "false"
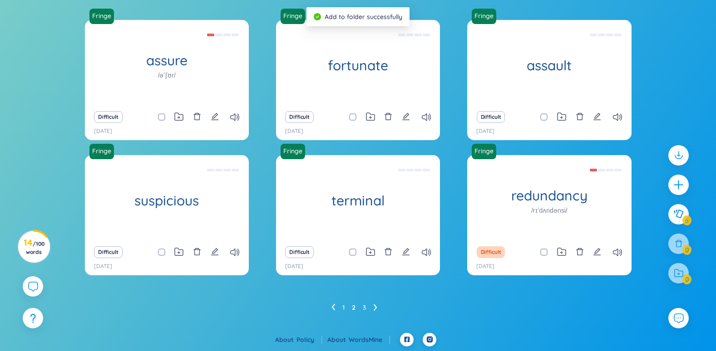
click at [375, 308] on icon at bounding box center [376, 307] width 4 height 7
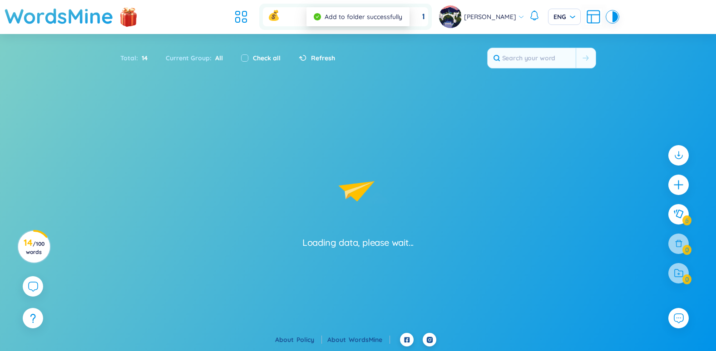
scroll to position [0, 0]
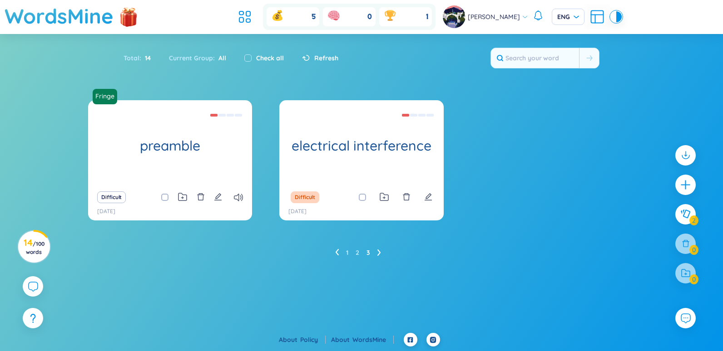
click at [366, 195] on input "checkbox" at bounding box center [366, 197] width 7 height 7
click at [681, 276] on icon at bounding box center [685, 274] width 10 height 10
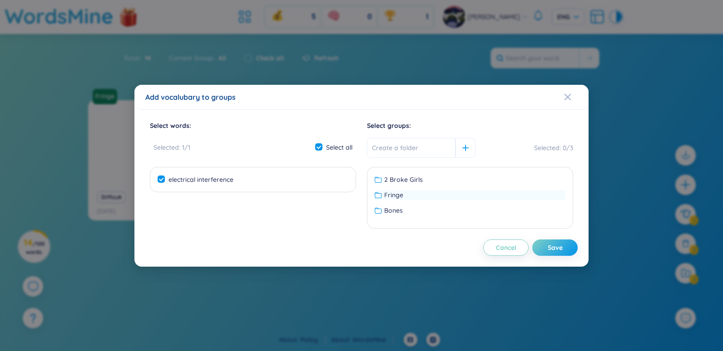
click at [416, 194] on div "Fringe" at bounding box center [469, 195] width 191 height 10
click at [570, 249] on button "Save" at bounding box center [554, 248] width 45 height 16
checkbox input "false"
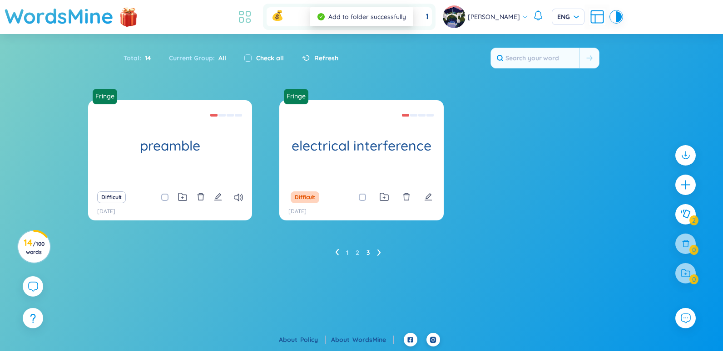
click at [253, 19] on icon at bounding box center [244, 17] width 16 height 16
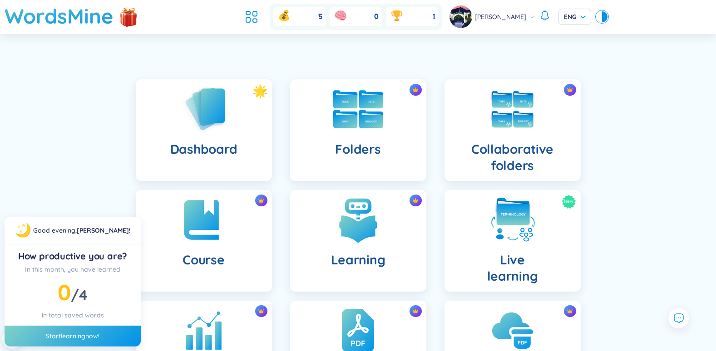
click at [378, 111] on img at bounding box center [358, 109] width 50 height 38
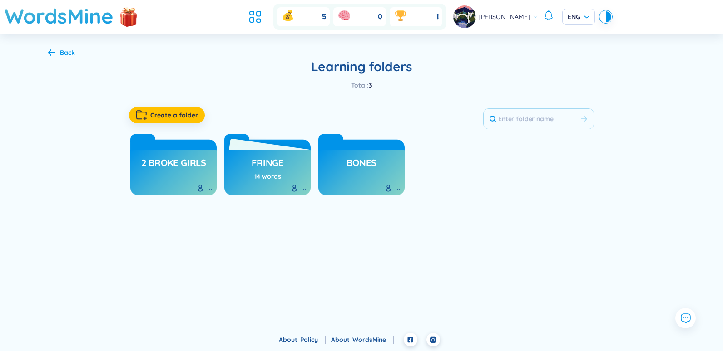
click at [266, 163] on h3 "Fringe" at bounding box center [267, 165] width 32 height 17
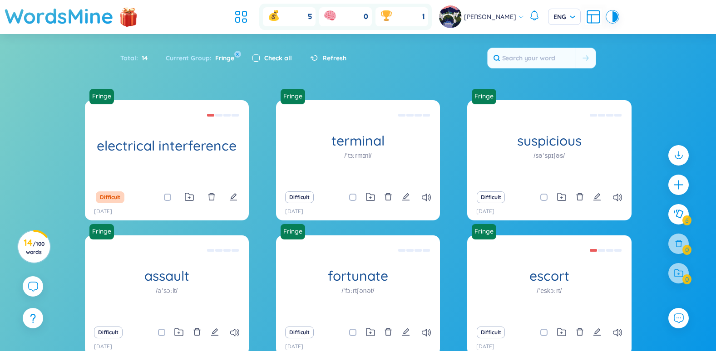
click at [253, 57] on input "checkbox" at bounding box center [255, 57] width 7 height 7
checkbox input "true"
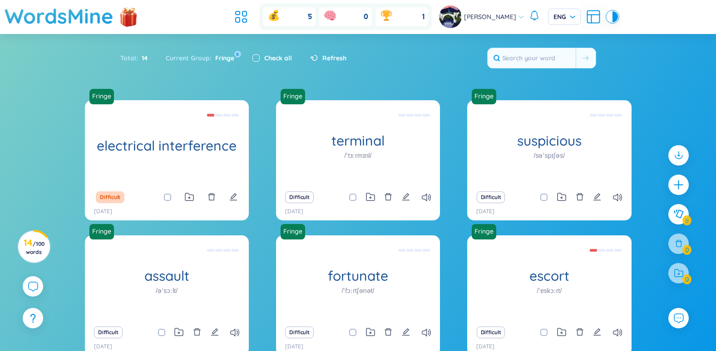
checkbox input "true"
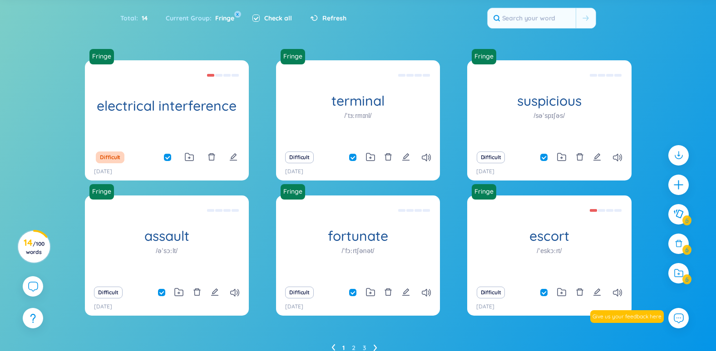
scroll to position [80, 0]
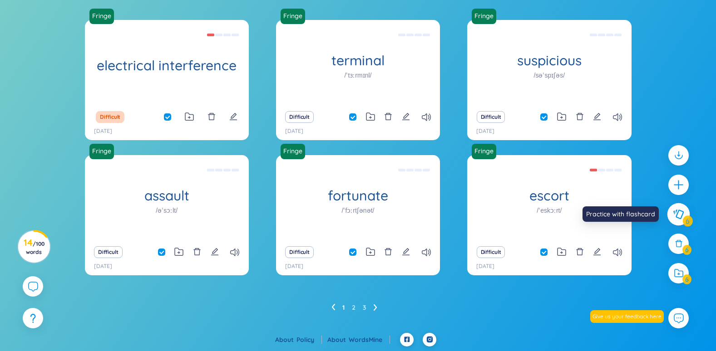
click at [686, 212] on button at bounding box center [678, 214] width 23 height 23
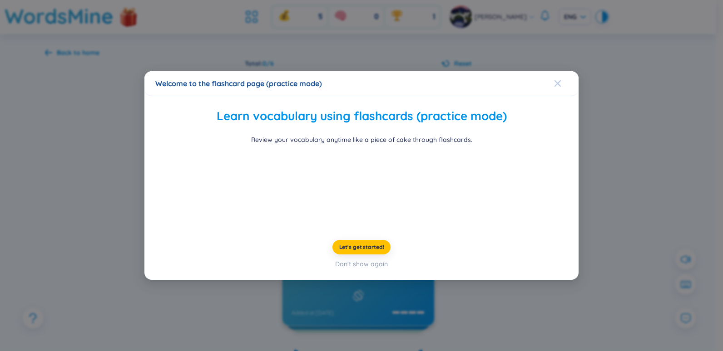
click at [561, 80] on icon "Close" at bounding box center [557, 83] width 7 height 7
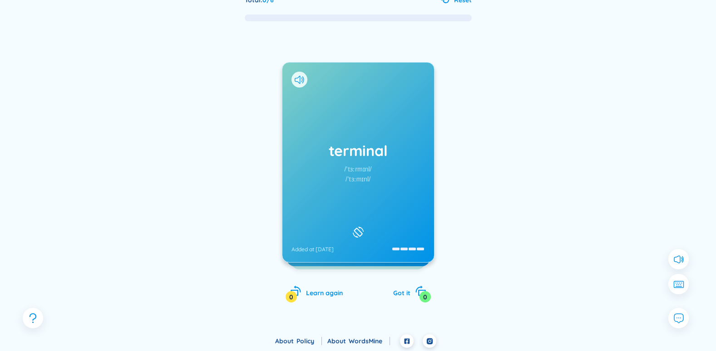
scroll to position [65, 0]
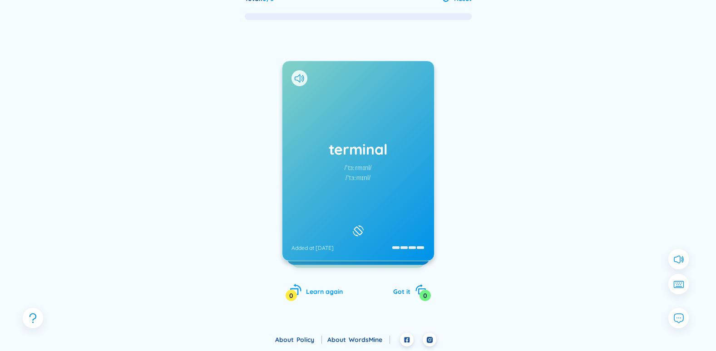
click at [301, 290] on icon "rotate-left" at bounding box center [295, 290] width 13 height 13
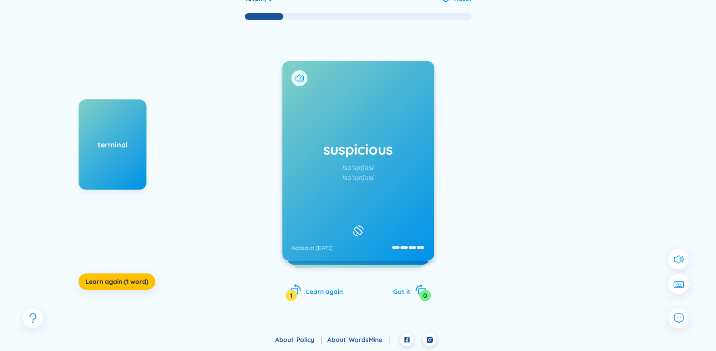
click at [111, 146] on div "terminal" at bounding box center [112, 145] width 67 height 10
click at [376, 195] on div "suspicious /səˈspɪʃəs/ /səˈspɪʃəs/ Added at [DATE]" at bounding box center [358, 161] width 152 height 200
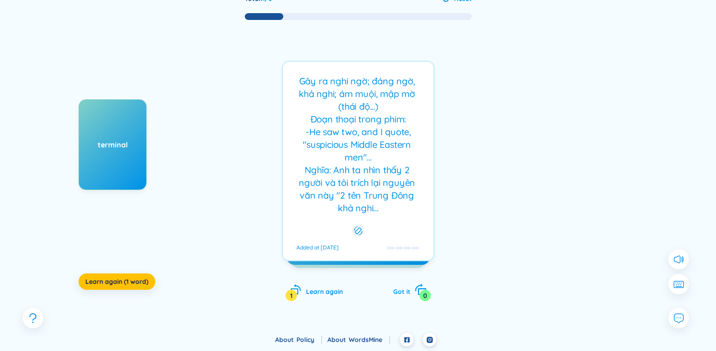
click at [407, 291] on span "Got it" at bounding box center [401, 292] width 17 height 8
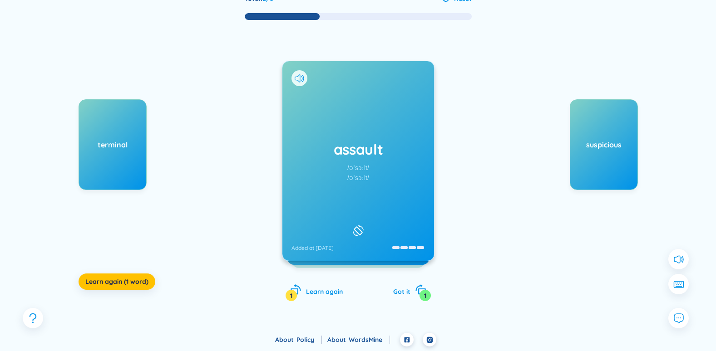
click at [348, 200] on div "assault /əˈsɔːlt/ /əˈsɔːlt/ Added at [DATE]" at bounding box center [358, 161] width 152 height 200
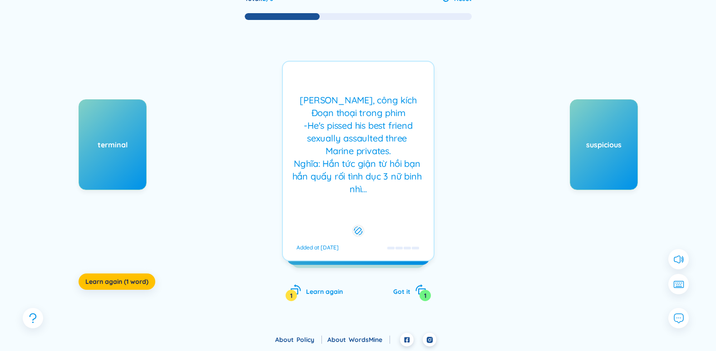
click at [353, 202] on div "[PERSON_NAME], công kích Đoạn thoại trong phim -He's pissed his best friend sex…" at bounding box center [358, 161] width 153 height 201
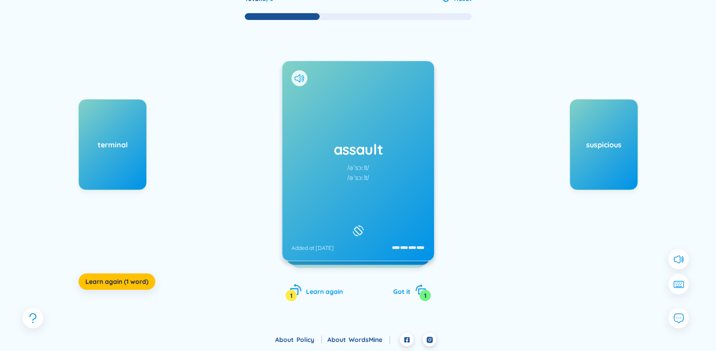
click at [331, 289] on span "Learn again" at bounding box center [324, 292] width 37 height 8
click at [364, 192] on div "fortunate /ˈfɔːrtʃənət/ /ˈfɔːtʃənət/ Added at [DATE]" at bounding box center [358, 161] width 152 height 200
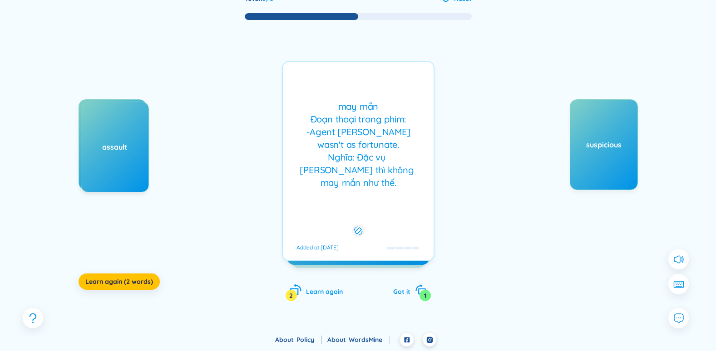
click at [335, 290] on span "Learn again" at bounding box center [324, 292] width 37 height 8
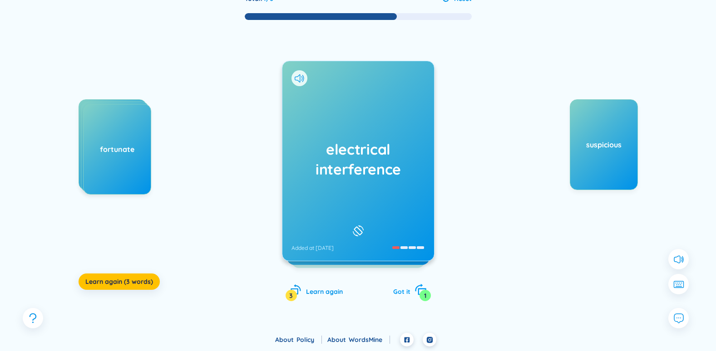
click at [405, 292] on span "Got it" at bounding box center [401, 292] width 17 height 8
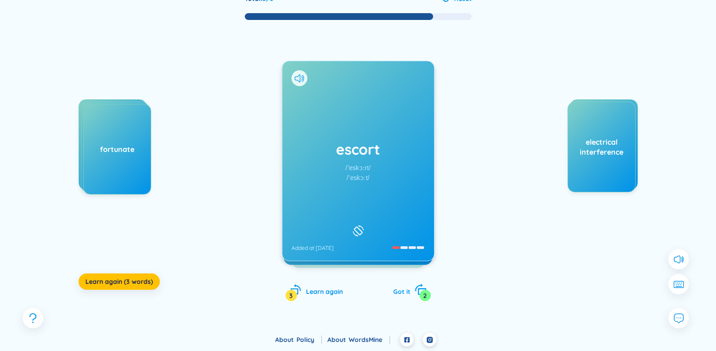
click at [398, 289] on span "Got it" at bounding box center [401, 292] width 17 height 8
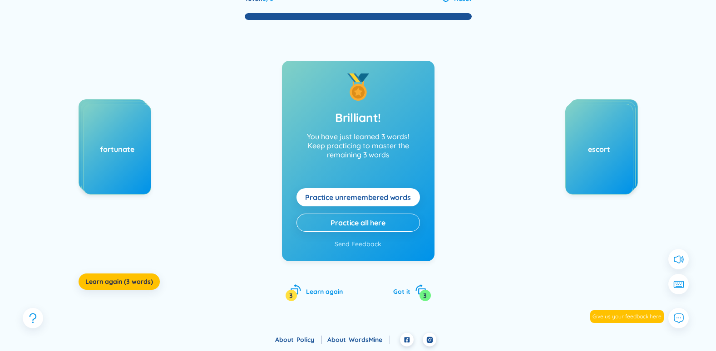
click at [391, 198] on span "Practice unremembered words" at bounding box center [358, 197] width 106 height 10
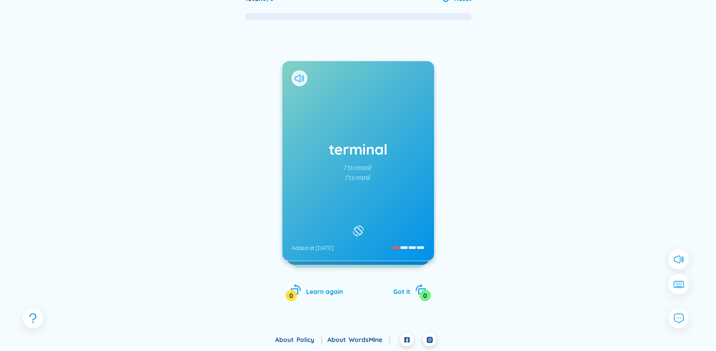
click at [382, 187] on div "terminal /ˈtɜːrmɪnl/ /ˈtɜːmɪnl/ Added at [DATE]" at bounding box center [358, 161] width 152 height 200
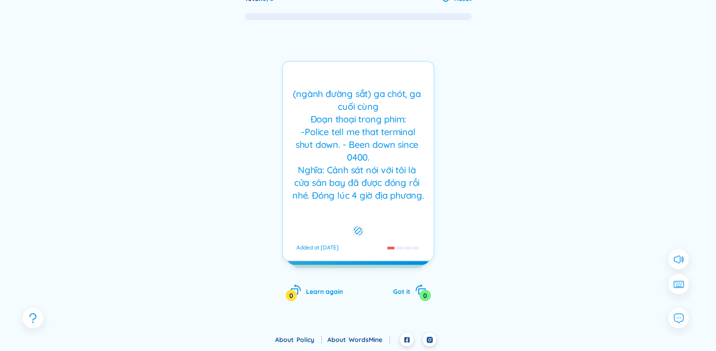
click at [383, 187] on div "(ngành đường sắt) ga chót, ga cuối cùng Đoạn thoại trong phim: -Police tell me …" at bounding box center [358, 145] width 142 height 114
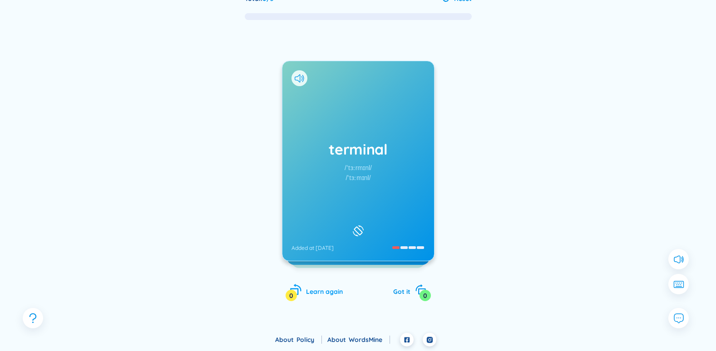
click at [314, 293] on span "Learn again" at bounding box center [324, 292] width 37 height 8
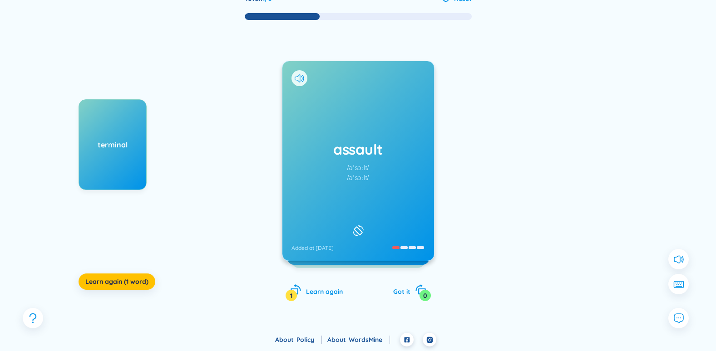
click at [374, 227] on div "assault /əˈsɔːlt/ /əˈsɔːlt/ Added at [DATE]" at bounding box center [358, 161] width 152 height 200
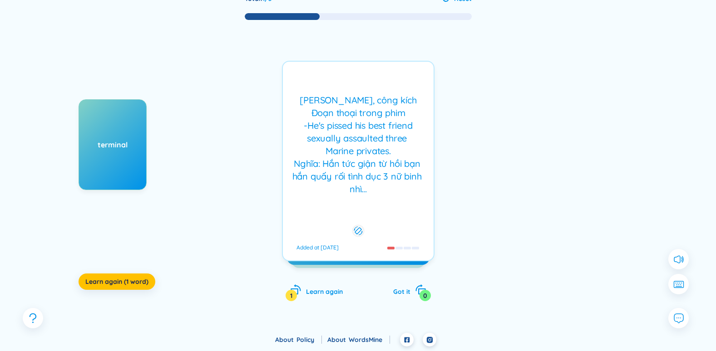
click at [399, 224] on div "[PERSON_NAME], công kích Đoạn thoại trong phim -He's pissed his best friend sex…" at bounding box center [358, 161] width 153 height 201
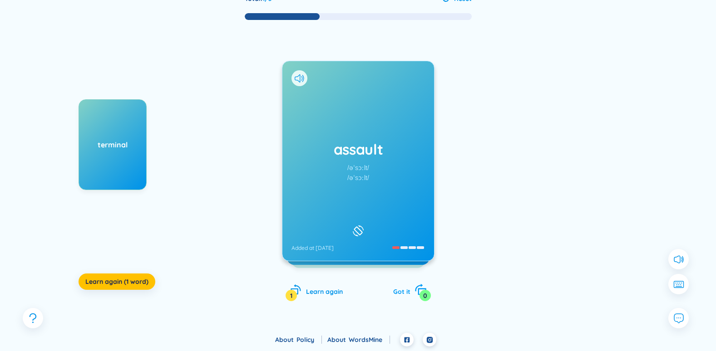
click at [407, 294] on span "Got it" at bounding box center [401, 292] width 17 height 8
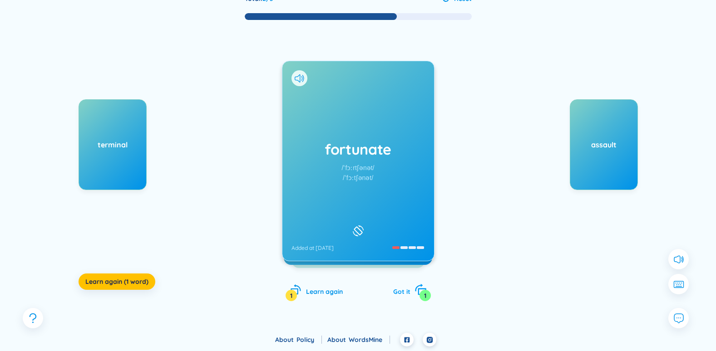
click at [404, 291] on span "Got it" at bounding box center [401, 292] width 17 height 8
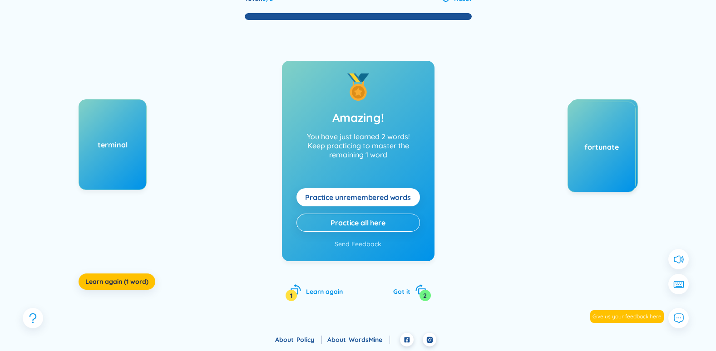
click at [391, 201] on span "Practice unremembered words" at bounding box center [358, 197] width 106 height 10
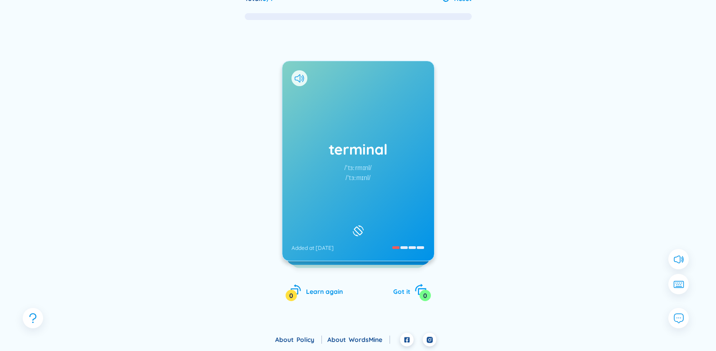
click at [406, 290] on span "Got it" at bounding box center [401, 292] width 17 height 8
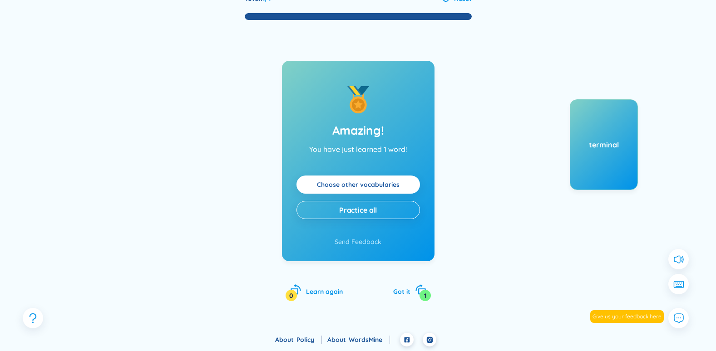
click at [394, 185] on link "Choose other vocabularies" at bounding box center [358, 185] width 83 height 10
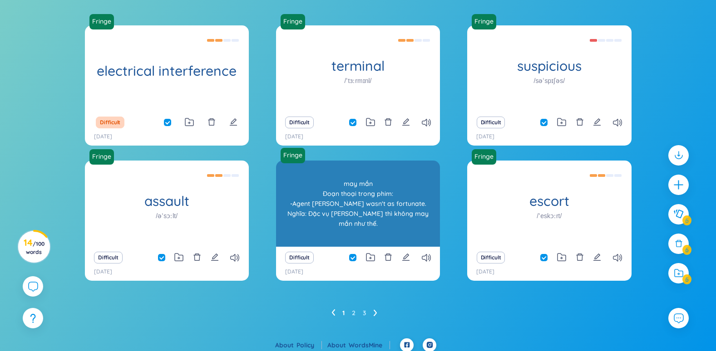
scroll to position [80, 0]
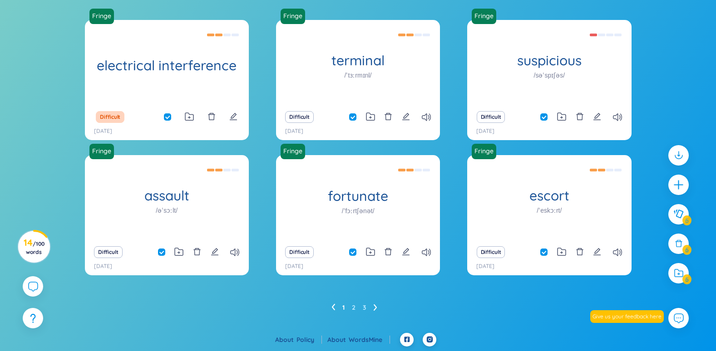
click at [355, 307] on ul "1 2 3" at bounding box center [357, 307] width 53 height 15
click at [352, 309] on link "2" at bounding box center [354, 308] width 4 height 14
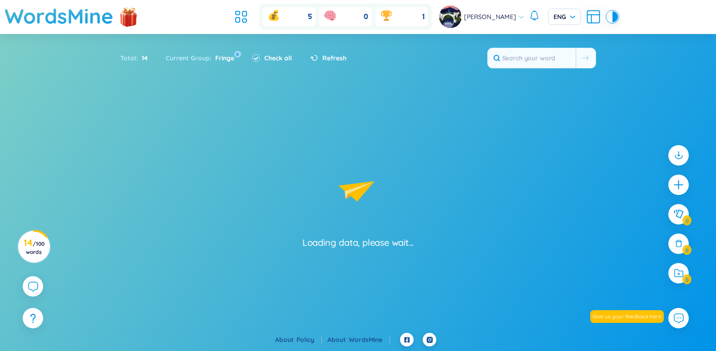
scroll to position [0, 0]
checkbox input "false"
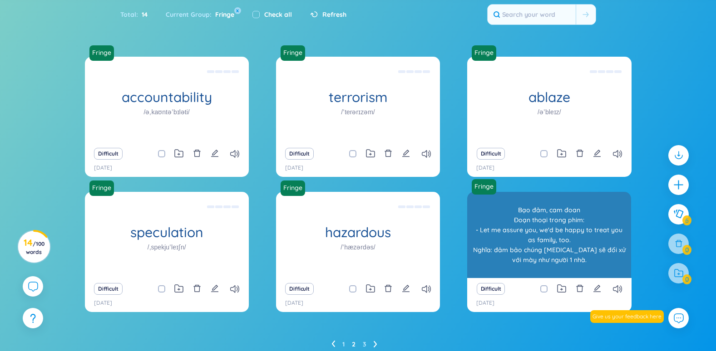
scroll to position [80, 0]
